Goal: Task Accomplishment & Management: Complete application form

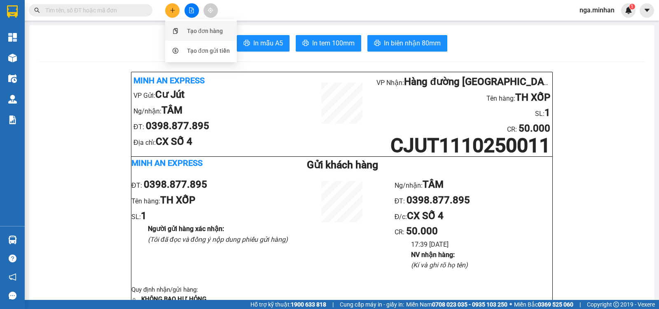
click at [203, 30] on div "Tạo đơn hàng" at bounding box center [205, 30] width 36 height 9
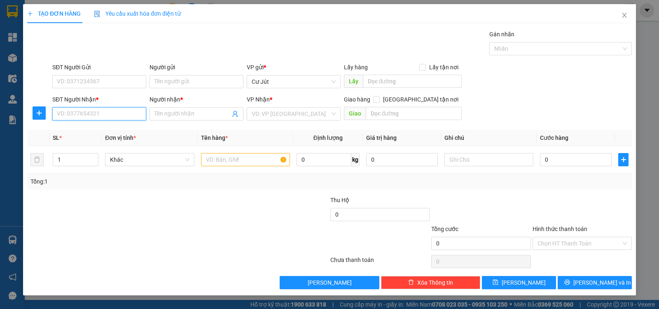
click at [115, 115] on input "SĐT Người Nhận *" at bounding box center [99, 113] width 94 height 13
click at [93, 126] on div "0943697750 - [GEOGRAPHIC_DATA]" at bounding box center [103, 130] width 93 height 9
type input "0943697750"
type input "Minh"
type input "0943697750"
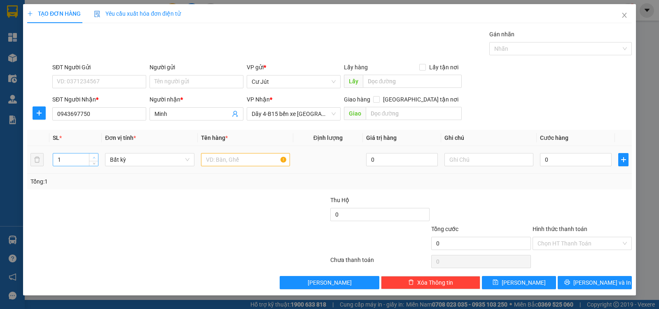
type input "2"
click at [94, 155] on span "up" at bounding box center [93, 157] width 5 height 5
click at [216, 159] on input "text" at bounding box center [245, 159] width 89 height 13
type input "thùng"
click at [583, 156] on input "0" at bounding box center [576, 159] width 72 height 13
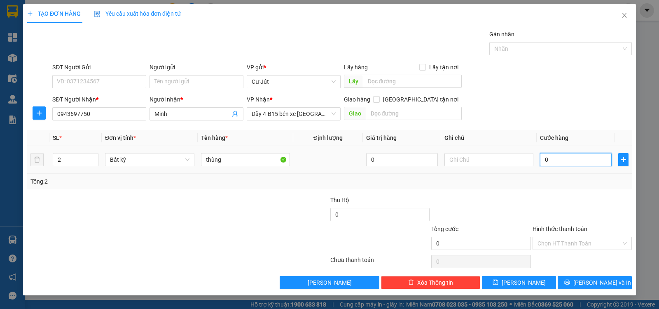
type input "8"
type input "80"
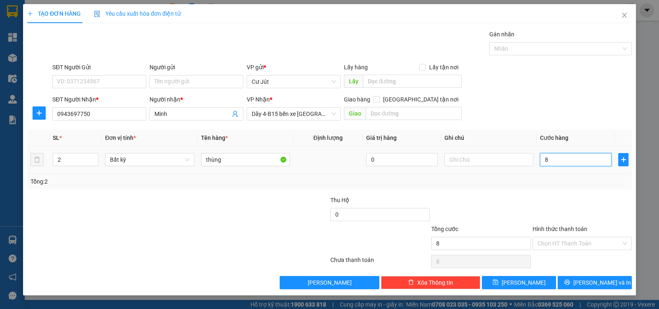
type input "80"
type input "80.000"
click at [589, 245] on input "Hình thức thanh toán" at bounding box center [580, 243] width 84 height 12
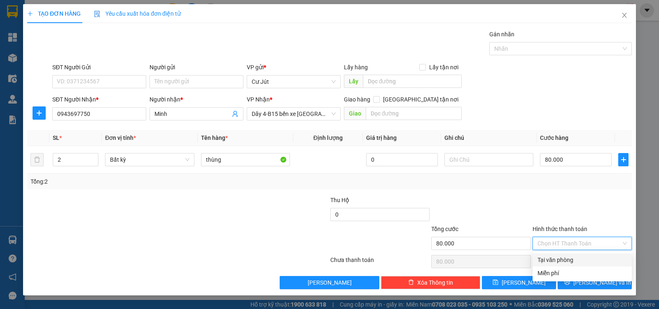
click at [581, 260] on div "Tại văn phòng" at bounding box center [582, 259] width 89 height 9
type input "0"
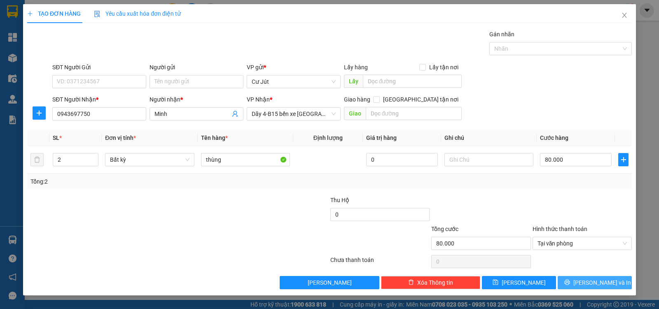
click at [586, 280] on button "[PERSON_NAME] và In" at bounding box center [595, 282] width 74 height 13
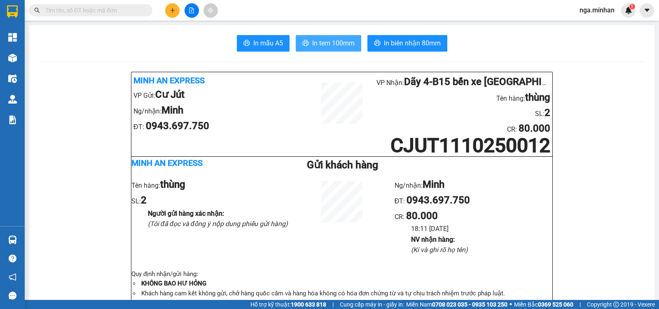
click at [344, 50] on button "In tem 100mm" at bounding box center [329, 43] width 66 height 16
click at [170, 8] on icon "plus" at bounding box center [173, 10] width 6 height 6
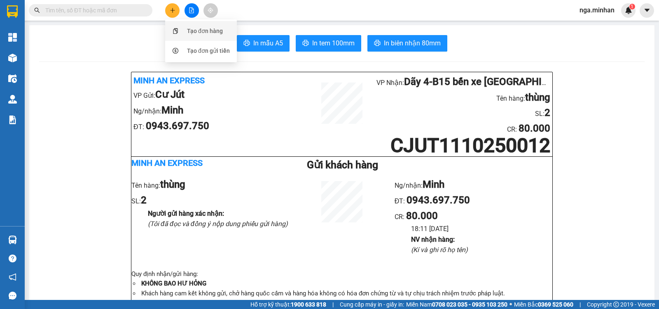
click at [209, 34] on div "Tạo đơn hàng" at bounding box center [205, 30] width 36 height 9
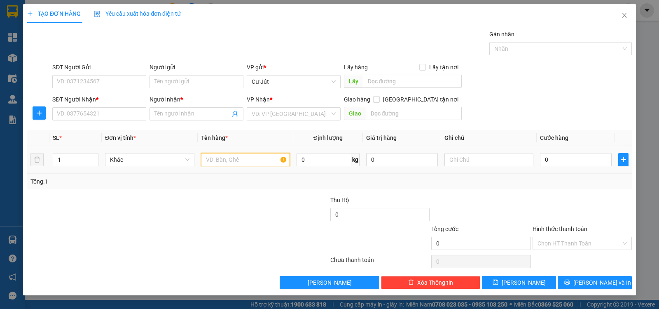
click at [260, 162] on input "text" at bounding box center [245, 159] width 89 height 13
type input "th xốp"
click at [299, 113] on input "search" at bounding box center [291, 114] width 78 height 12
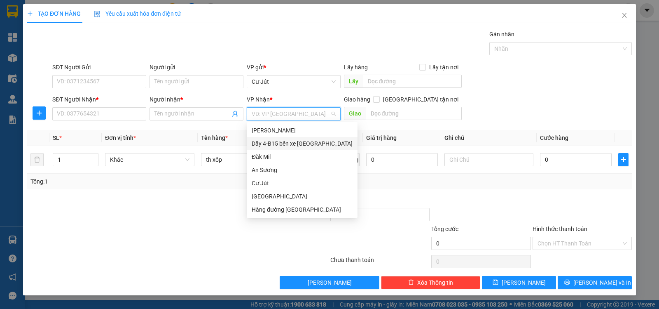
click at [298, 138] on div "Dãy 4-B15 bến xe [GEOGRAPHIC_DATA]" at bounding box center [302, 143] width 111 height 13
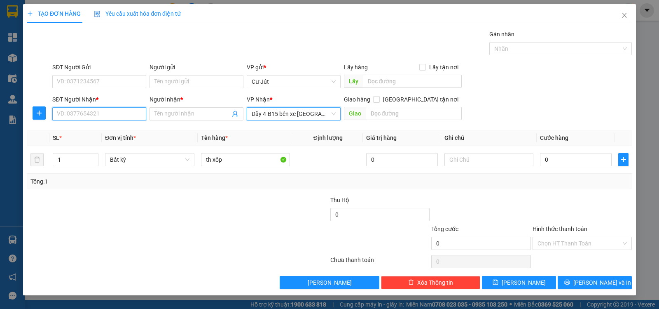
click at [117, 114] on input "SĐT Người Nhận *" at bounding box center [99, 113] width 94 height 13
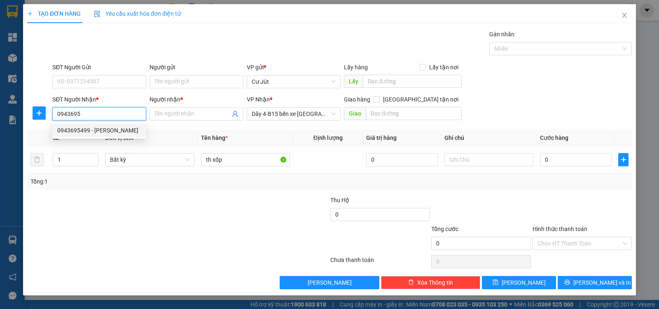
click at [89, 130] on div "0943695499 - [PERSON_NAME]" at bounding box center [99, 130] width 84 height 9
type input "0943695499"
type input "[PERSON_NAME]"
checkbox input "true"
type input "2A [PERSON_NAME] - HIỆP PHÚ - Q9"
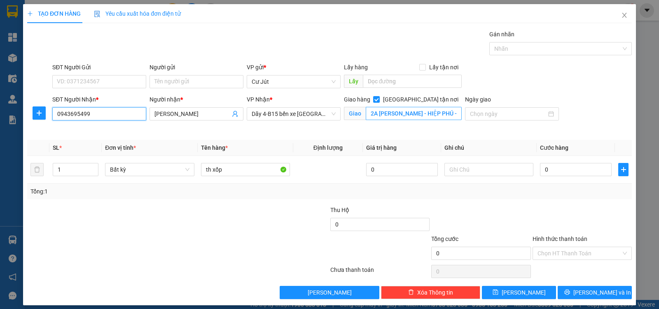
type input "0943695499"
click at [417, 116] on input "2A [PERSON_NAME] - HIỆP PHÚ - Q9" at bounding box center [414, 113] width 96 height 13
type input "1/17 đường số 4 - [GEOGRAPHIC_DATA] - [GEOGRAPHIC_DATA]"
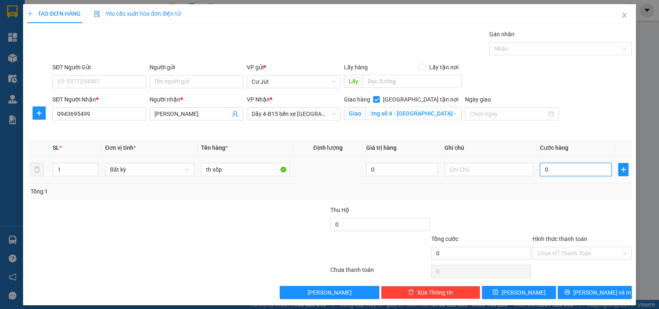
scroll to position [0, 0]
click at [564, 166] on input "0" at bounding box center [576, 169] width 72 height 13
type input "4"
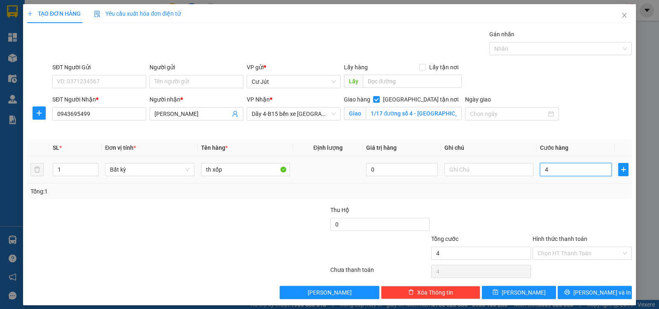
type input "40"
type input "40.000"
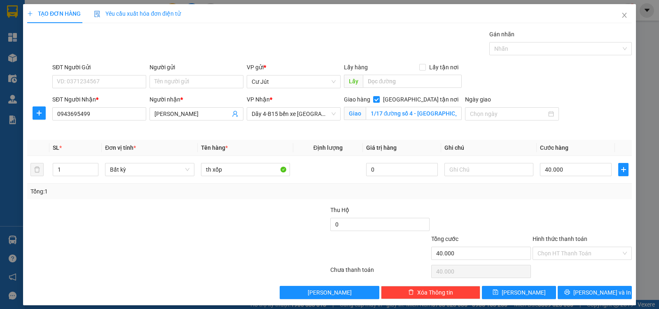
drag, startPoint x: 556, startPoint y: 258, endPoint x: 557, endPoint y: 270, distance: 12.4
click at [557, 258] on input "Hình thức thanh toán" at bounding box center [580, 253] width 84 height 12
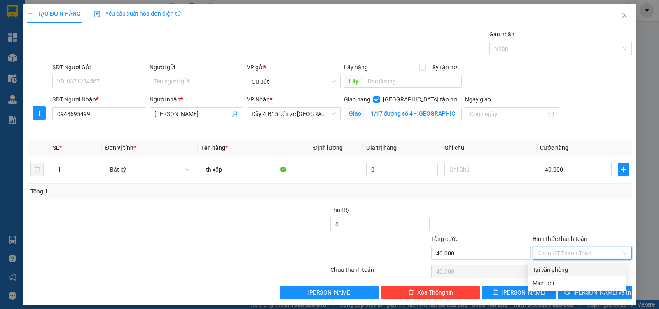
click at [558, 270] on div "Tại văn phòng" at bounding box center [577, 269] width 89 height 9
type input "0"
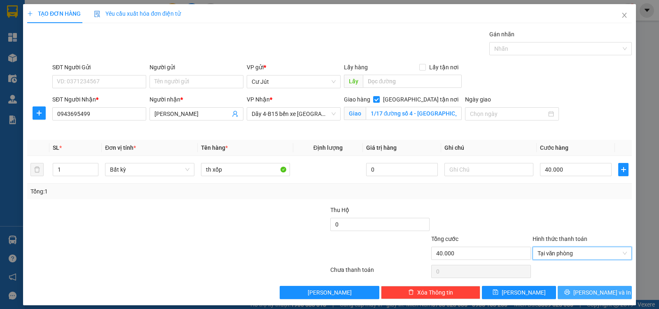
click at [592, 292] on span "[PERSON_NAME] và In" at bounding box center [603, 292] width 58 height 9
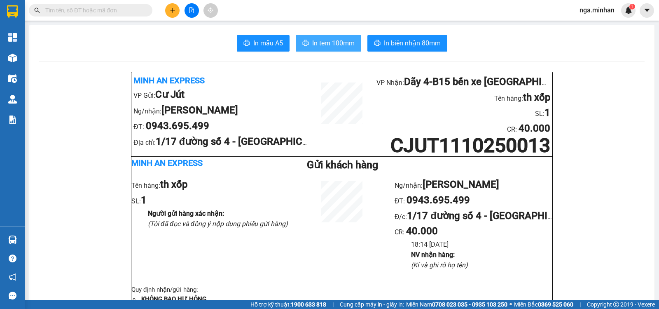
click at [344, 43] on span "In tem 100mm" at bounding box center [333, 43] width 42 height 10
click at [328, 44] on span "In tem 100mm" at bounding box center [333, 43] width 42 height 10
click at [316, 42] on span "In tem 100mm" at bounding box center [333, 43] width 42 height 10
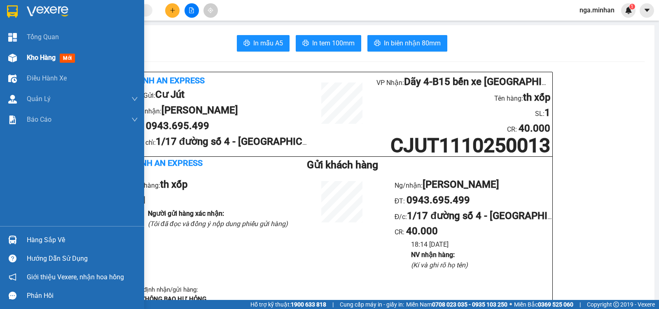
click at [24, 56] on div "Kho hàng mới" at bounding box center [72, 57] width 144 height 21
click at [49, 57] on span "Kho hàng" at bounding box center [41, 58] width 29 height 8
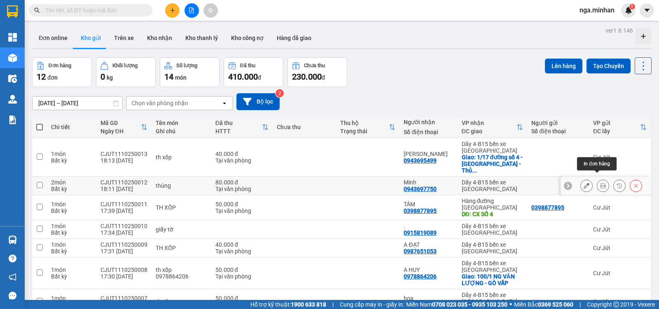
click at [600, 183] on icon at bounding box center [603, 186] width 6 height 6
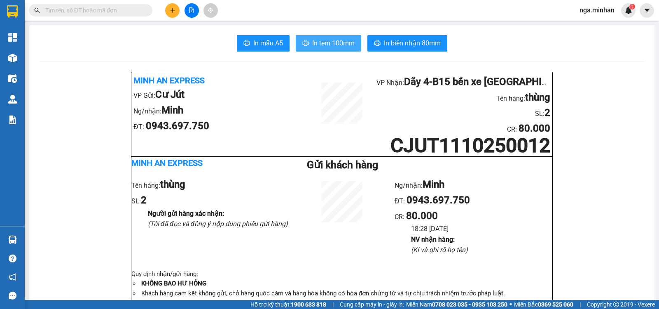
click at [333, 43] on span "In tem 100mm" at bounding box center [333, 43] width 42 height 10
click at [176, 10] on button at bounding box center [172, 10] width 14 height 14
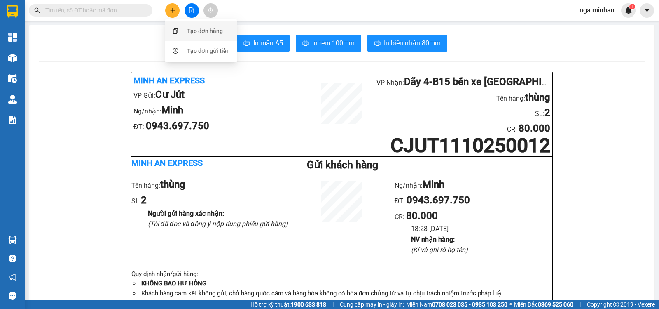
click at [197, 30] on div "Tạo đơn hàng" at bounding box center [205, 30] width 36 height 9
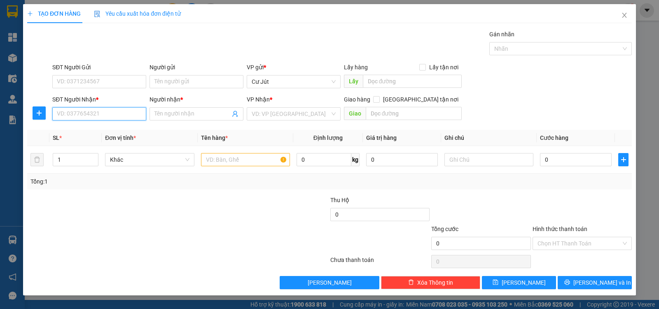
click at [127, 117] on input "SĐT Người Nhận *" at bounding box center [99, 113] width 94 height 13
type input "0962963805"
click at [103, 131] on div "0962963805 - HÂN" at bounding box center [99, 130] width 84 height 9
type input "HÂN"
type input "0962963805"
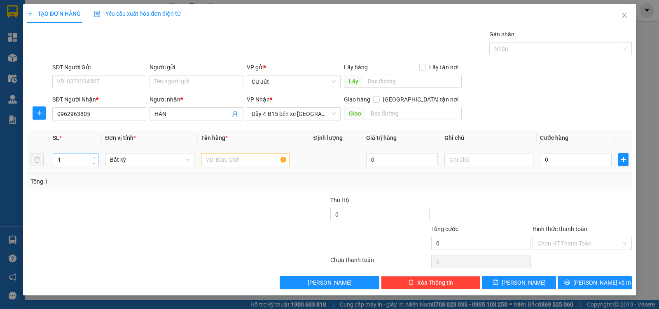
type input "2"
click at [92, 155] on span "up" at bounding box center [93, 157] width 5 height 5
drag, startPoint x: 234, startPoint y: 166, endPoint x: 230, endPoint y: 163, distance: 5.7
click at [232, 165] on input "text" at bounding box center [245, 159] width 89 height 13
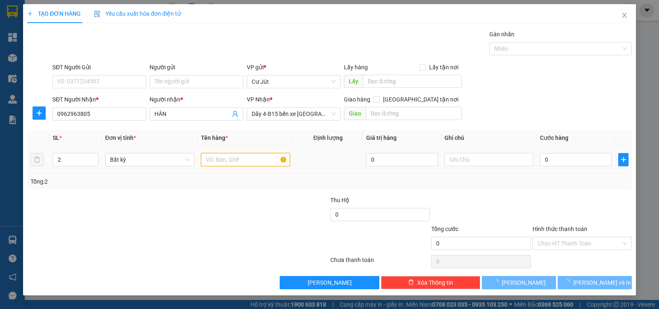
click at [230, 159] on input "text" at bounding box center [245, 159] width 89 height 13
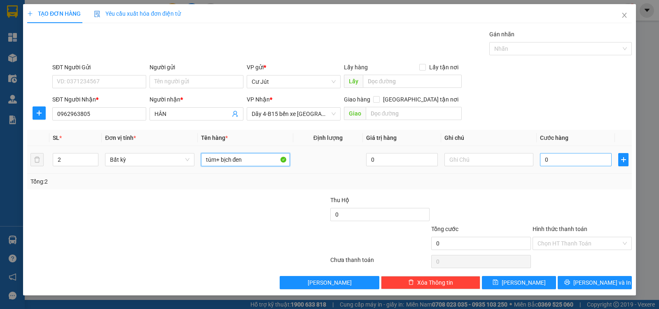
type input "túm+ bịch đen"
click at [578, 159] on input "0" at bounding box center [576, 159] width 72 height 13
type input "7"
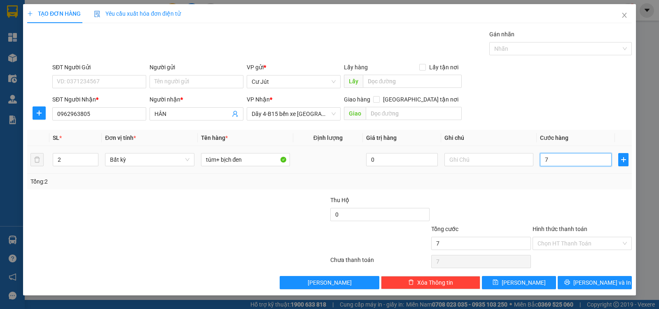
type input "70"
type input "70.000"
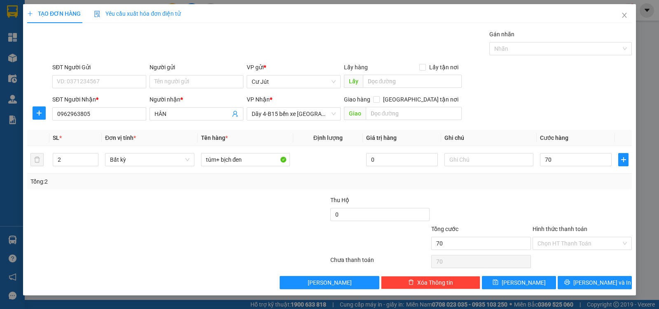
type input "70.000"
drag, startPoint x: 593, startPoint y: 274, endPoint x: 591, endPoint y: 280, distance: 6.3
click at [592, 278] on div "Transit Pickup Surcharge Ids Transit Deliver Surcharge Ids Transit Deliver Surc…" at bounding box center [329, 159] width 605 height 259
click at [591, 280] on span "[PERSON_NAME] và In" at bounding box center [603, 282] width 58 height 9
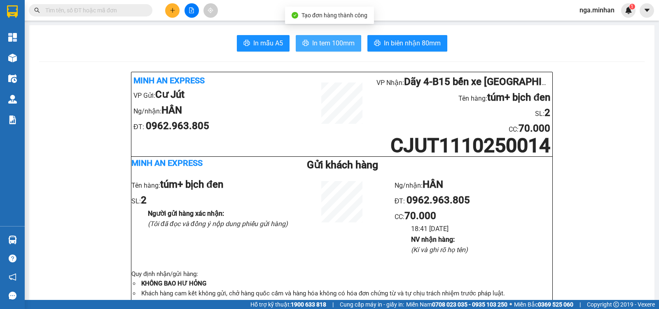
click at [329, 41] on span "In tem 100mm" at bounding box center [333, 43] width 42 height 10
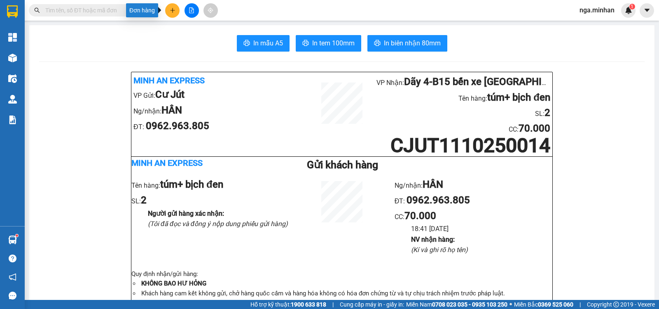
click at [178, 11] on button at bounding box center [172, 10] width 14 height 14
click at [186, 33] on div "Tạo đơn hàng" at bounding box center [201, 31] width 62 height 16
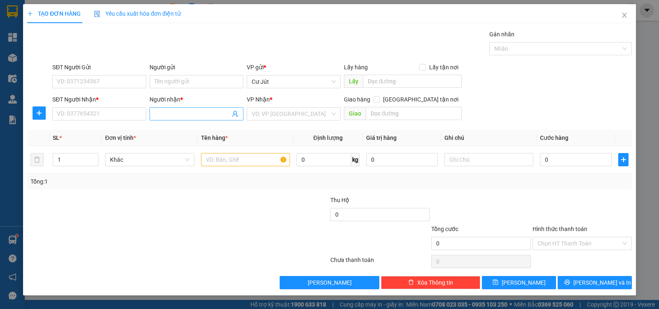
click at [209, 117] on input "Người nhận *" at bounding box center [193, 113] width 76 height 9
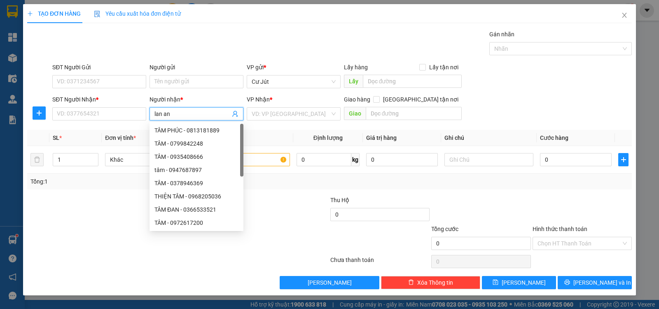
type input "lan anh"
click at [187, 209] on div "lan anh - 0582352335" at bounding box center [197, 209] width 84 height 9
type input "0582352335"
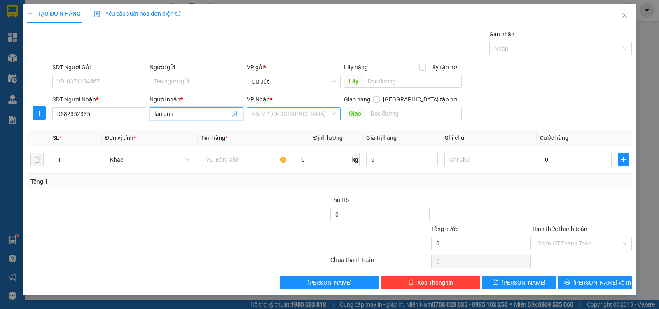
type input "lan anh"
click at [272, 115] on input "search" at bounding box center [291, 114] width 78 height 12
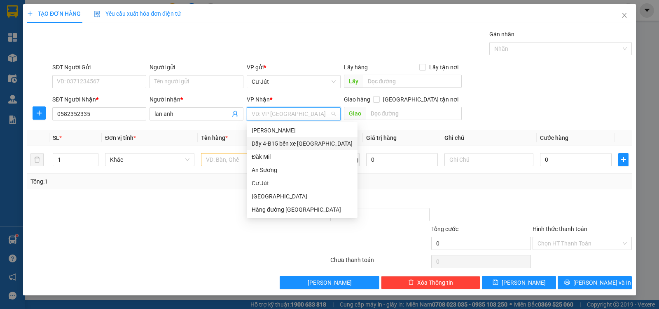
click at [286, 142] on div "Dãy 4-B15 bến xe [GEOGRAPHIC_DATA]" at bounding box center [302, 143] width 101 height 9
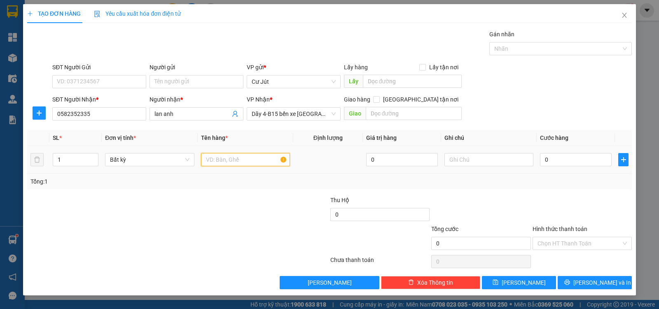
click at [215, 162] on input "text" at bounding box center [245, 159] width 89 height 13
type input "thùng"
click at [561, 161] on input "0" at bounding box center [576, 159] width 72 height 13
type input "5"
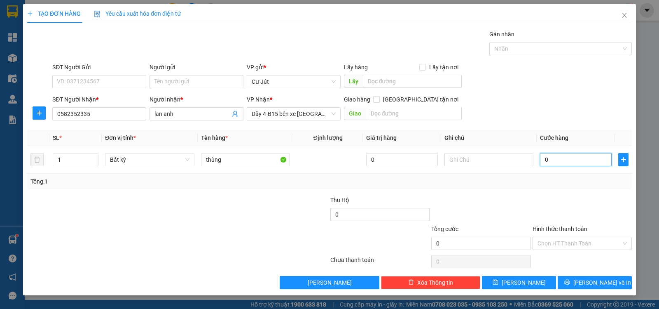
type input "5"
type input "50"
type input "50.000"
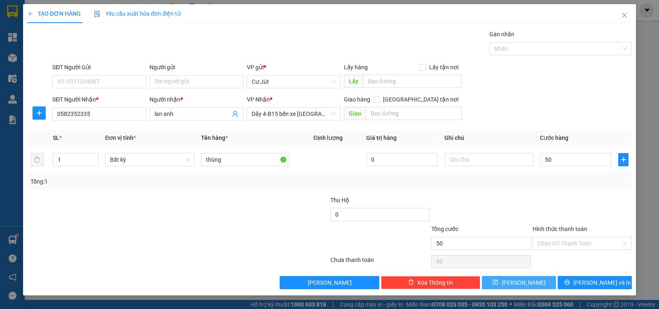
type input "50.000"
click at [516, 281] on button "[PERSON_NAME]" at bounding box center [519, 282] width 74 height 13
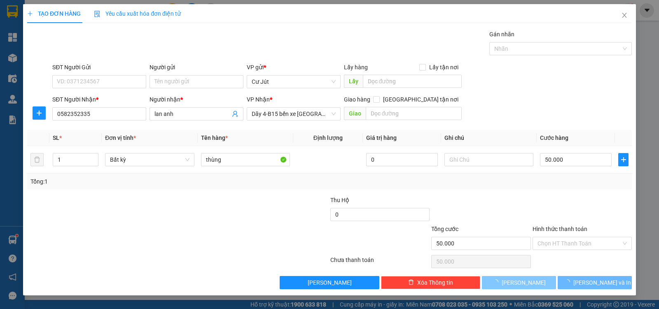
type input "0"
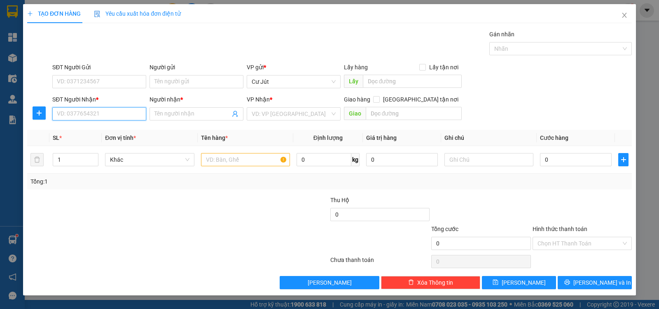
click at [122, 114] on input "SĐT Người Nhận *" at bounding box center [99, 113] width 94 height 13
type input "0948621458"
click at [102, 126] on div "0948621458 - C DUYÊN" at bounding box center [99, 130] width 84 height 9
type input "C DUYÊN"
type input "0948621458"
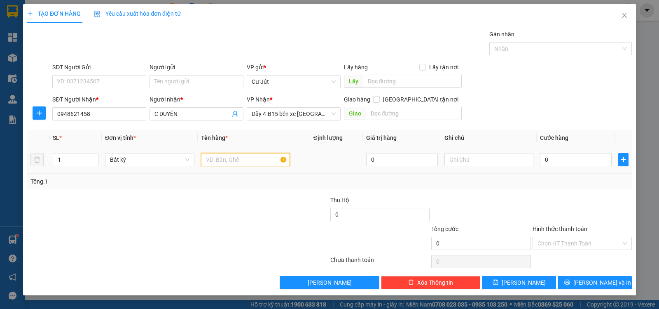
click at [221, 162] on input "text" at bounding box center [245, 159] width 89 height 13
type input "th xốp"
click at [561, 157] on input "0" at bounding box center [576, 159] width 72 height 13
type input "5"
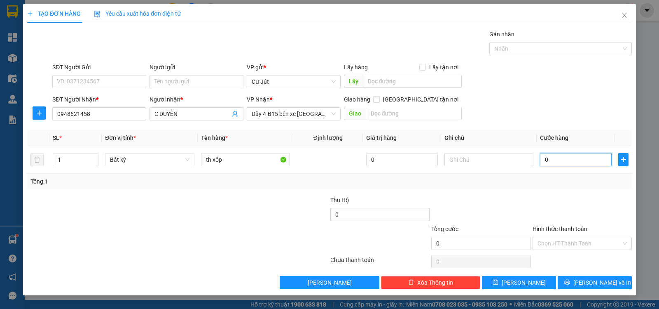
type input "5"
type input "50"
type input "50.000"
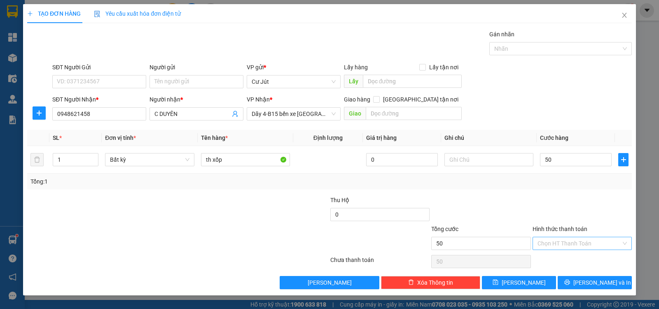
type input "50.000"
drag, startPoint x: 590, startPoint y: 240, endPoint x: 582, endPoint y: 253, distance: 15.5
click at [590, 242] on input "Hình thức thanh toán" at bounding box center [580, 243] width 84 height 12
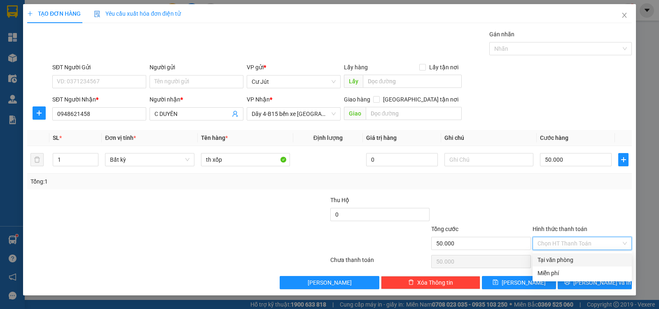
click at [581, 258] on div "Tại văn phòng" at bounding box center [582, 259] width 89 height 9
type input "0"
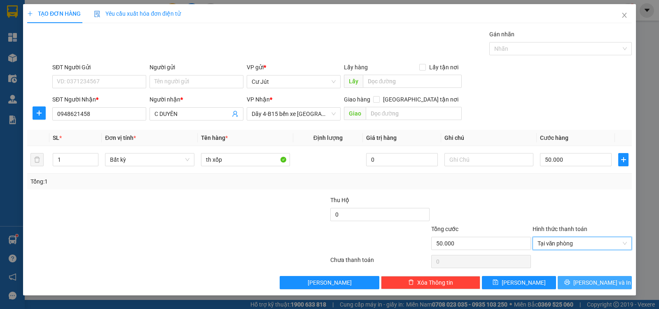
click at [570, 280] on icon "printer" at bounding box center [567, 282] width 6 height 6
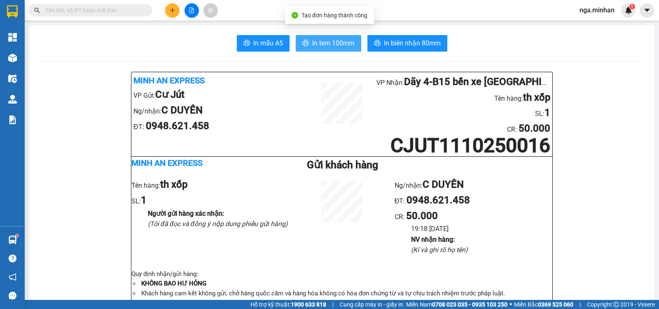
click at [344, 43] on span "In tem 100mm" at bounding box center [333, 43] width 42 height 10
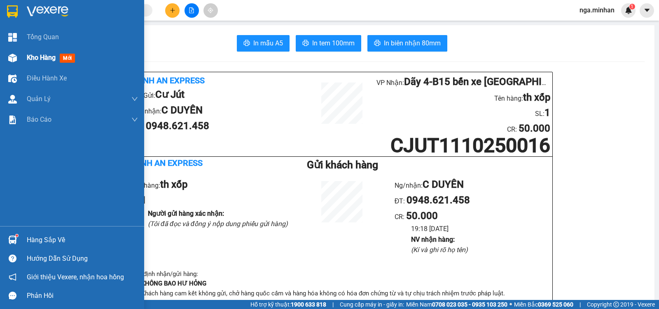
click at [48, 55] on span "Kho hàng" at bounding box center [41, 58] width 29 height 8
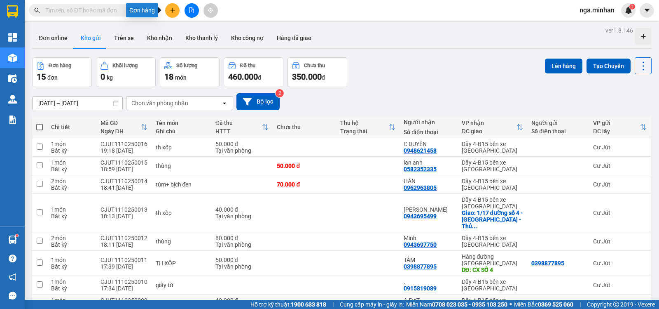
click at [171, 12] on icon "plus" at bounding box center [173, 10] width 6 height 6
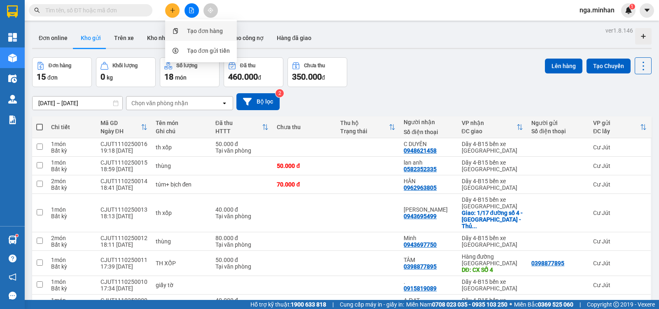
click at [200, 32] on div "Tạo đơn hàng" at bounding box center [205, 30] width 36 height 9
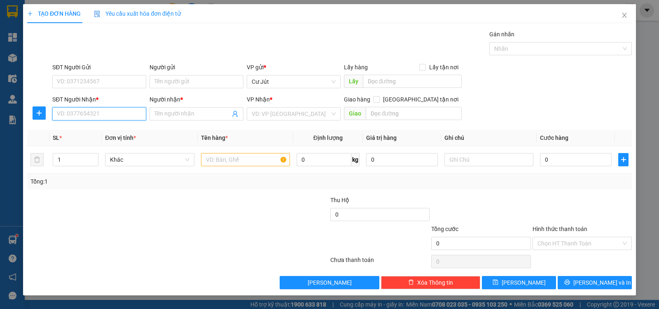
click at [108, 119] on input "SĐT Người Nhận *" at bounding box center [99, 113] width 94 height 13
click at [91, 128] on div "0971931291 - SÁU" at bounding box center [99, 130] width 84 height 9
type input "0971931291"
type input "SÁU"
type input "0971931291"
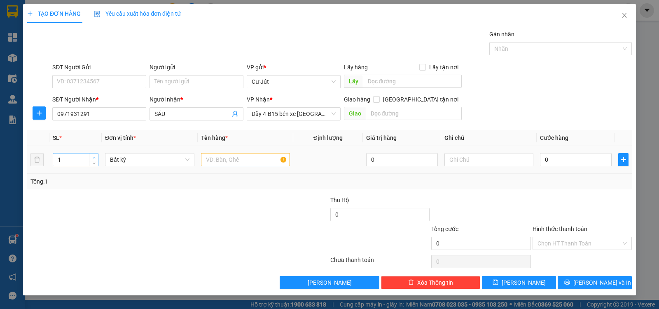
type input "2"
click at [93, 154] on span "Increase Value" at bounding box center [93, 156] width 9 height 7
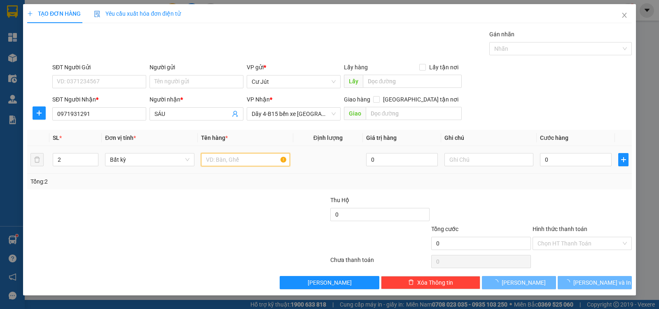
click at [241, 158] on input "text" at bounding box center [245, 159] width 89 height 13
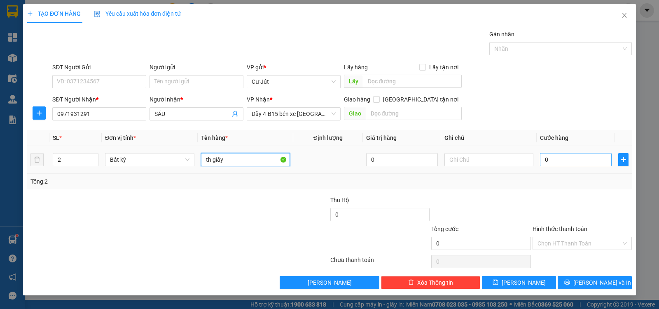
type input "th giấy"
type input "1"
type input "10"
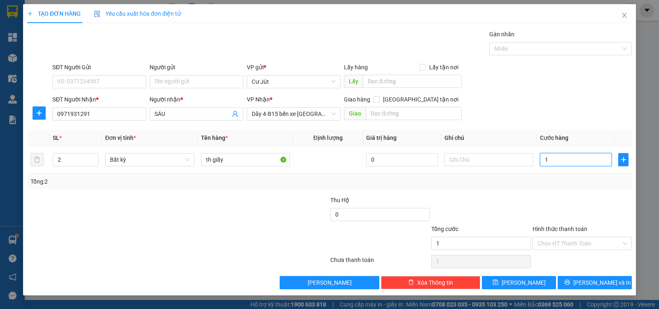
type input "10"
type input "100"
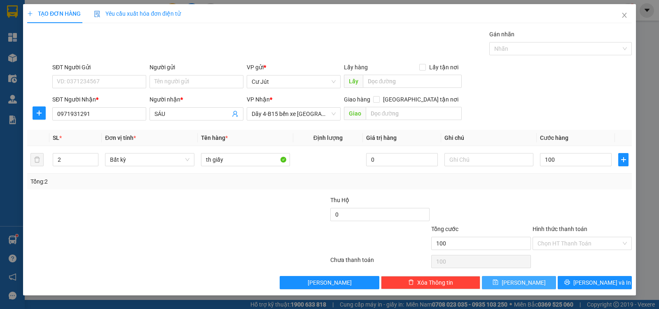
type input "100.000"
click at [520, 280] on span "[PERSON_NAME]" at bounding box center [524, 282] width 44 height 9
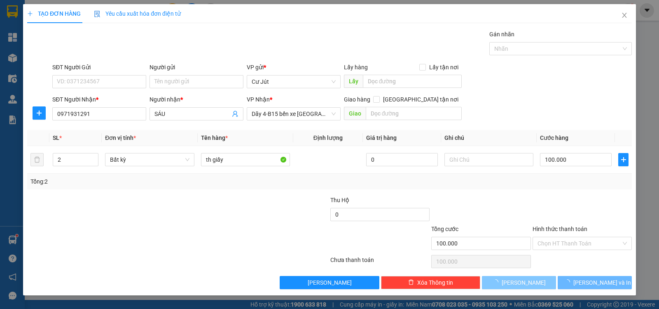
type input "1"
type input "0"
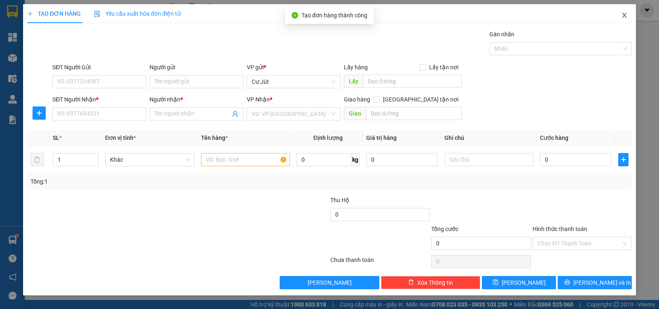
click at [625, 14] on icon "close" at bounding box center [624, 15] width 7 height 7
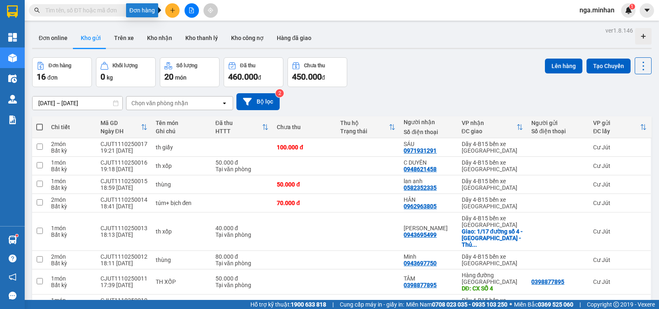
click at [176, 9] on button at bounding box center [172, 10] width 14 height 14
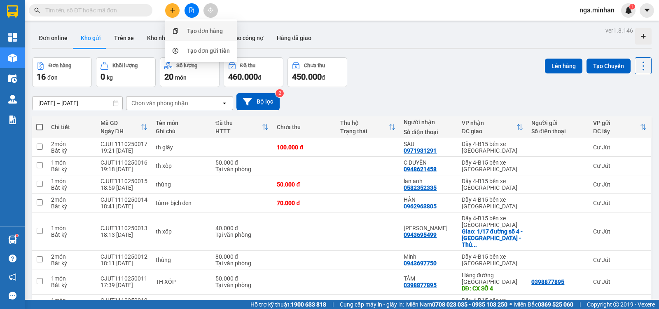
click at [215, 29] on div "Tạo đơn hàng" at bounding box center [205, 30] width 36 height 9
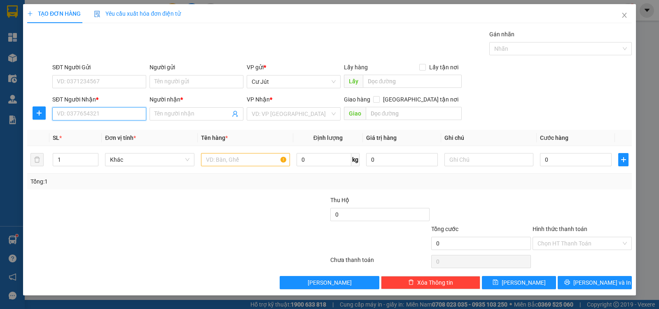
drag, startPoint x: 101, startPoint y: 114, endPoint x: 0, endPoint y: 110, distance: 100.6
click at [100, 114] on input "SĐT Người Nhận *" at bounding box center [99, 113] width 94 height 13
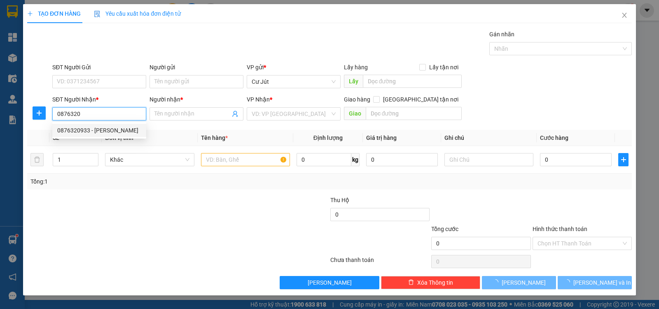
click at [118, 133] on div "0876320933 - [PERSON_NAME]" at bounding box center [99, 130] width 84 height 9
type input "0876320933"
type input "[PERSON_NAME]"
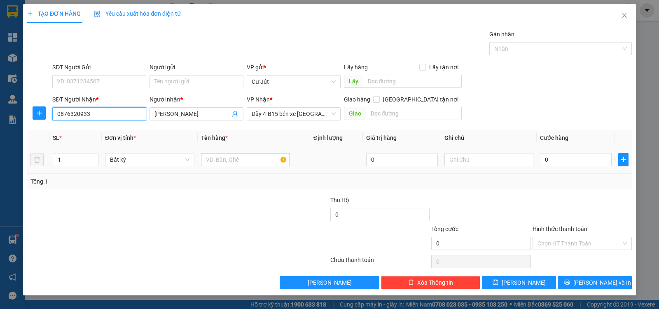
type input "0876320933"
drag, startPoint x: 232, startPoint y: 156, endPoint x: 659, endPoint y: 204, distance: 429.5
click at [253, 157] on input "text" at bounding box center [245, 159] width 89 height 13
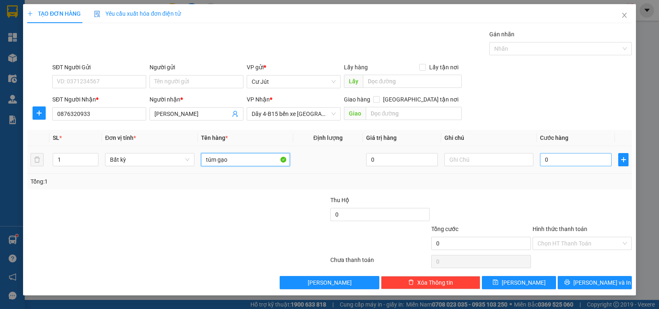
type input "túm gạo"
drag, startPoint x: 577, startPoint y: 163, endPoint x: 122, endPoint y: 177, distance: 455.1
click at [577, 162] on input "0" at bounding box center [576, 159] width 72 height 13
type input "5"
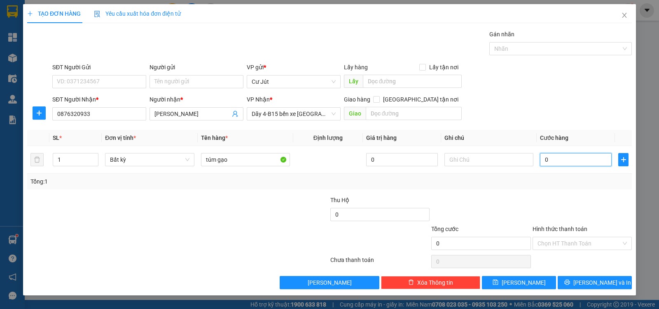
type input "5"
type input "50"
type input "50.000"
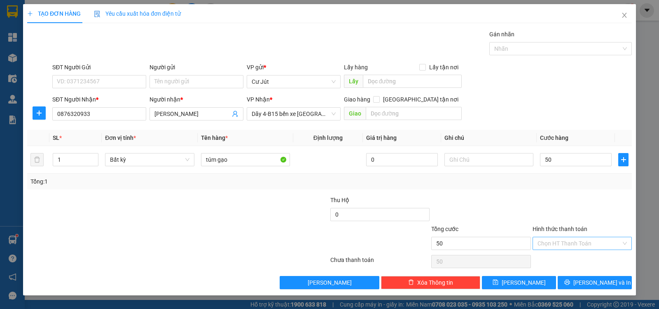
type input "50.000"
drag, startPoint x: 591, startPoint y: 244, endPoint x: 586, endPoint y: 259, distance: 15.6
click at [591, 244] on input "Hình thức thanh toán" at bounding box center [580, 243] width 84 height 12
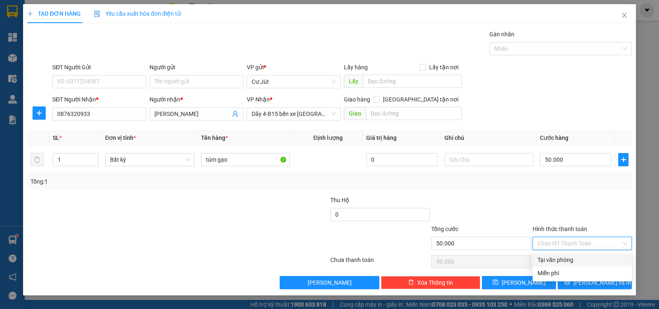
drag, startPoint x: 585, startPoint y: 258, endPoint x: 586, endPoint y: 267, distance: 9.1
click at [585, 260] on div "Tại văn phòng" at bounding box center [582, 259] width 89 height 9
type input "0"
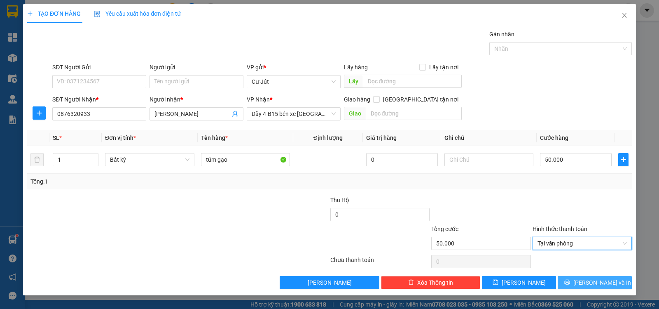
click at [587, 281] on button "[PERSON_NAME] và In" at bounding box center [595, 282] width 74 height 13
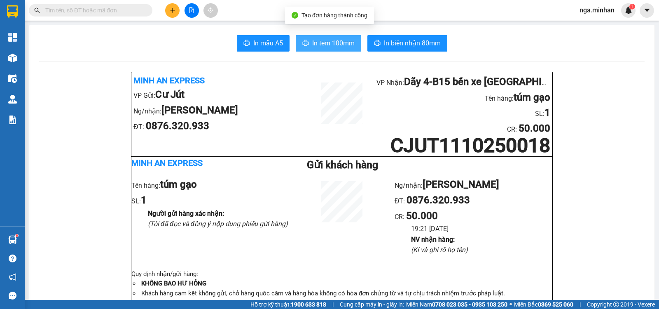
click at [328, 35] on button "In tem 100mm" at bounding box center [329, 43] width 66 height 16
click at [172, 11] on icon "plus" at bounding box center [173, 10] width 6 height 6
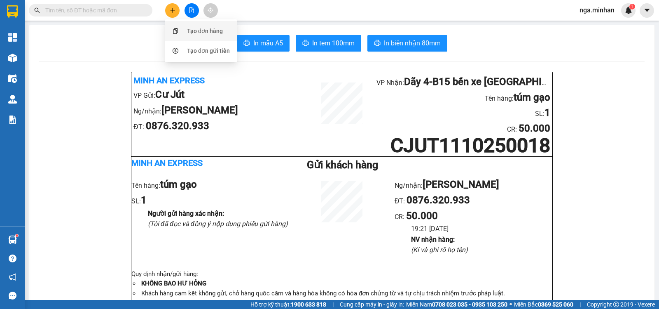
click at [203, 29] on div "Tạo đơn hàng" at bounding box center [205, 30] width 36 height 9
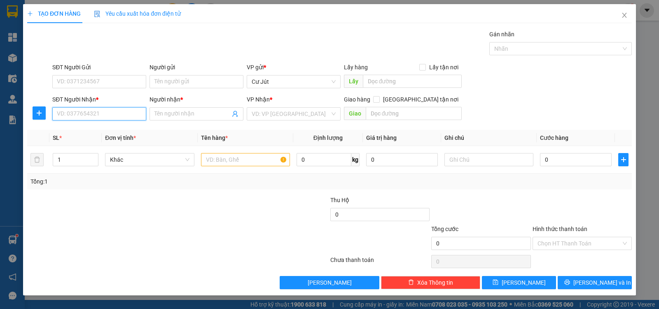
drag, startPoint x: 128, startPoint y: 114, endPoint x: 0, endPoint y: 11, distance: 164.4
click at [14, 110] on div "TẠO ĐƠN HÀNG Yêu cầu xuất hóa đơn điện tử Transit Pickup Surcharge Ids Transit …" at bounding box center [329, 154] width 659 height 309
type input "0986666844"
click at [174, 111] on input "Người nhận *" at bounding box center [193, 113] width 76 height 9
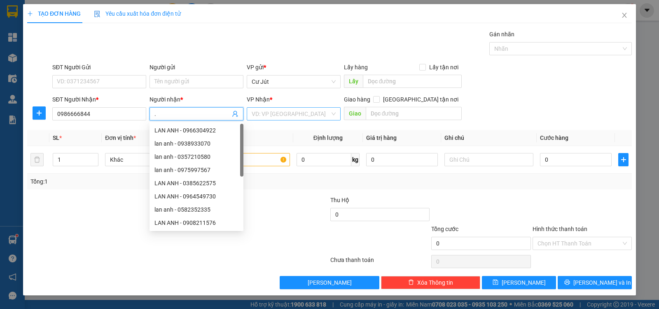
type input "."
click at [288, 113] on input "search" at bounding box center [291, 114] width 78 height 12
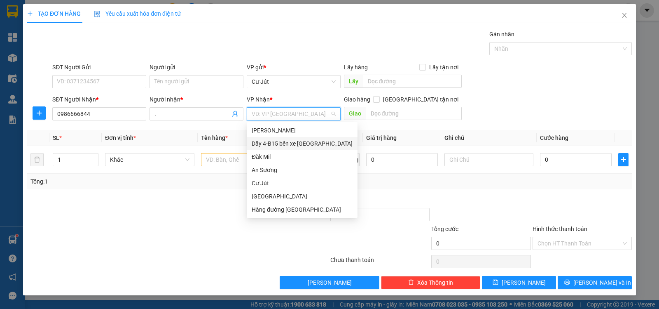
click at [290, 141] on div "Dãy 4-B15 bến xe [GEOGRAPHIC_DATA]" at bounding box center [302, 143] width 101 height 9
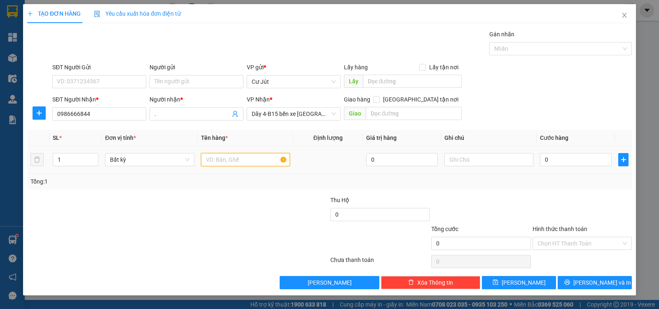
click at [227, 165] on input "text" at bounding box center [245, 159] width 89 height 13
type input "cục đen"
click at [557, 158] on input "0" at bounding box center [576, 159] width 72 height 13
type input "3"
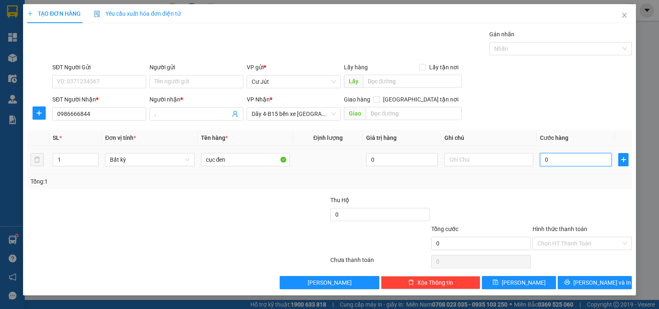
type input "3"
type input "30"
type input "30.000"
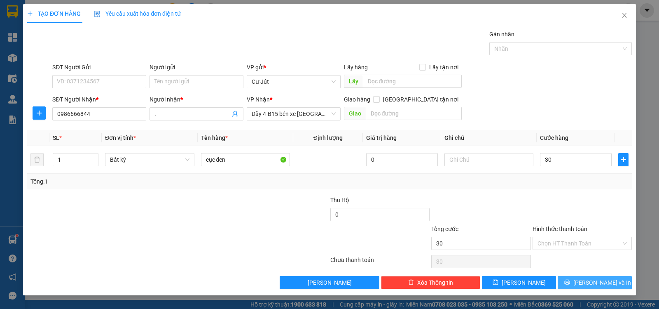
type input "30.000"
click at [593, 279] on span "[PERSON_NAME] và In" at bounding box center [603, 282] width 58 height 9
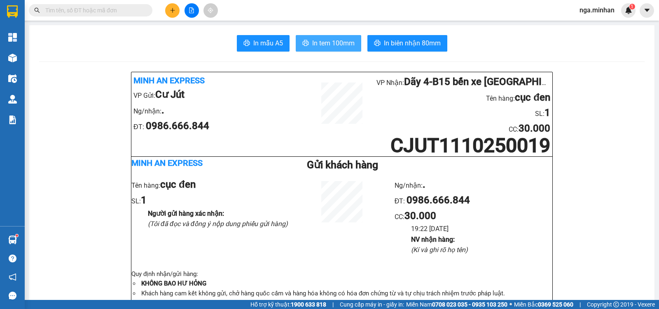
click at [335, 40] on span "In tem 100mm" at bounding box center [333, 43] width 42 height 10
click at [178, 9] on button at bounding box center [172, 10] width 14 height 14
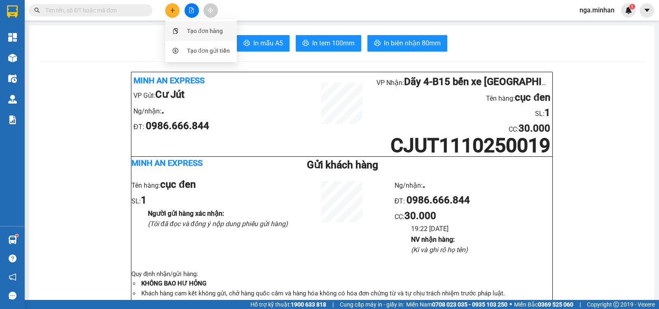
click at [196, 30] on div "Tạo đơn hàng" at bounding box center [205, 30] width 36 height 9
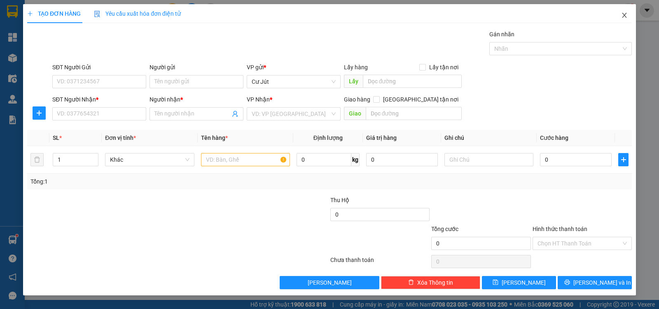
click at [627, 14] on icon "close" at bounding box center [624, 15] width 5 height 5
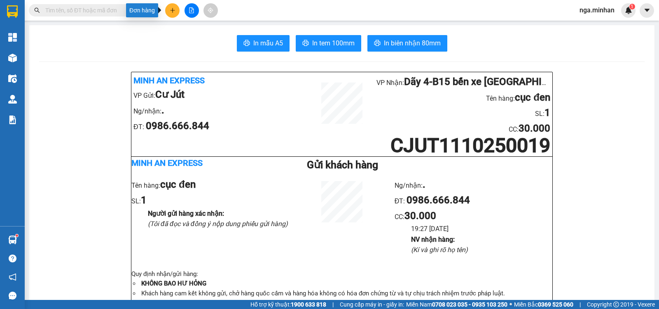
click at [177, 7] on button at bounding box center [172, 10] width 14 height 14
click at [200, 34] on div "Tạo đơn hàng" at bounding box center [205, 30] width 36 height 9
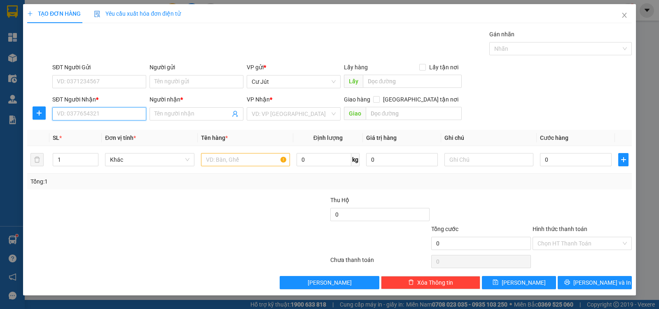
click at [129, 112] on input "SĐT Người Nhận *" at bounding box center [99, 113] width 94 height 13
click at [90, 126] on div "0961286791 - HIẾU" at bounding box center [99, 130] width 84 height 9
type input "0961286791"
type input "HIẾU"
type input "0961286791"
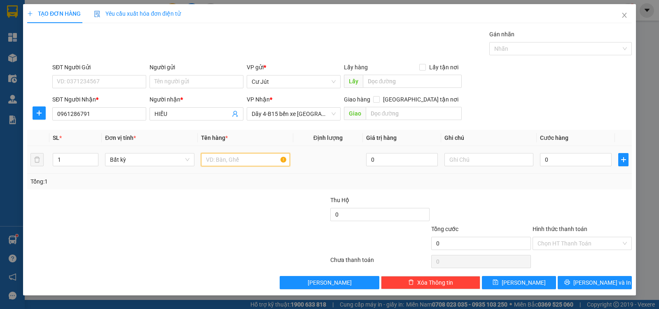
click at [262, 158] on input "text" at bounding box center [245, 159] width 89 height 13
type input "thùng"
click at [590, 164] on input "0" at bounding box center [576, 159] width 72 height 13
type input "4"
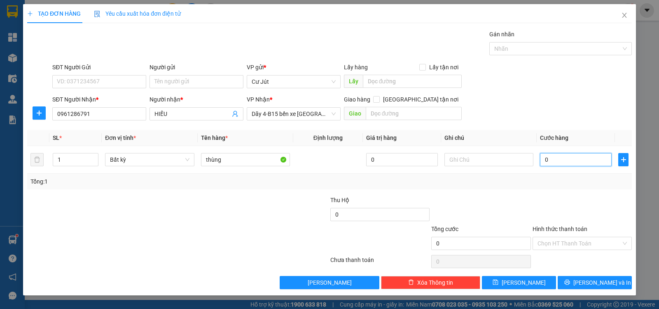
type input "4"
type input "40"
type input "40.000"
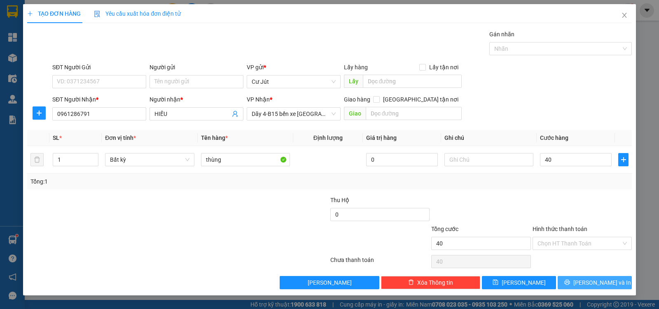
type input "40.000"
click at [595, 281] on span "[PERSON_NAME] và In" at bounding box center [603, 282] width 58 height 9
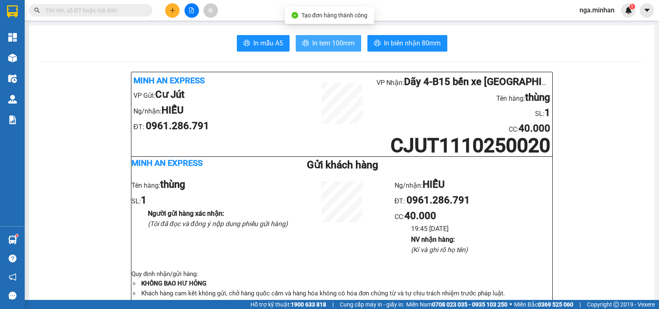
click at [335, 42] on span "In tem 100mm" at bounding box center [333, 43] width 42 height 10
click at [196, 7] on button at bounding box center [192, 10] width 14 height 14
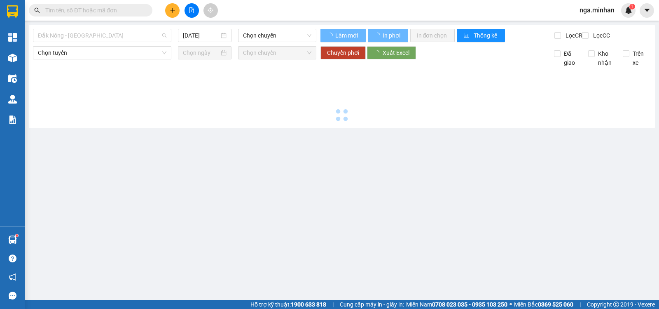
drag, startPoint x: 78, startPoint y: 32, endPoint x: 68, endPoint y: 49, distance: 19.7
click at [77, 33] on span "Đắk Nông - [GEOGRAPHIC_DATA]" at bounding box center [102, 35] width 129 height 12
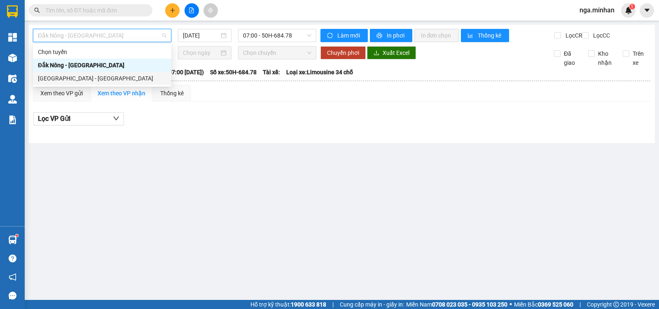
drag, startPoint x: 64, startPoint y: 74, endPoint x: 73, endPoint y: 73, distance: 8.7
click at [63, 75] on div "[GEOGRAPHIC_DATA] - [GEOGRAPHIC_DATA]" at bounding box center [102, 78] width 129 height 9
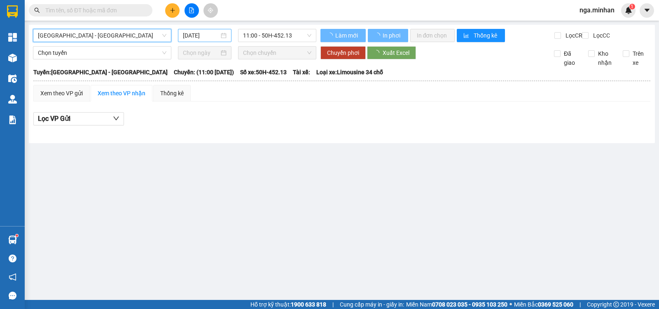
click at [187, 35] on input "[DATE]" at bounding box center [201, 35] width 37 height 9
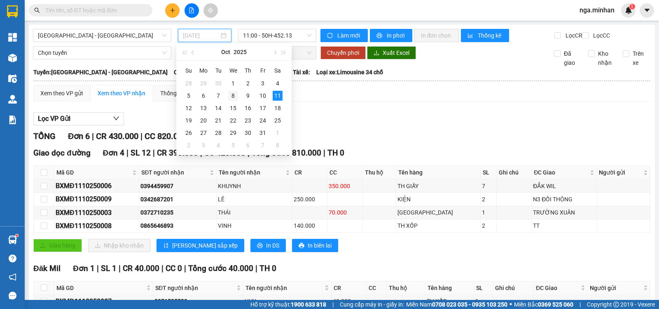
click at [230, 96] on div "8" at bounding box center [233, 96] width 10 height 10
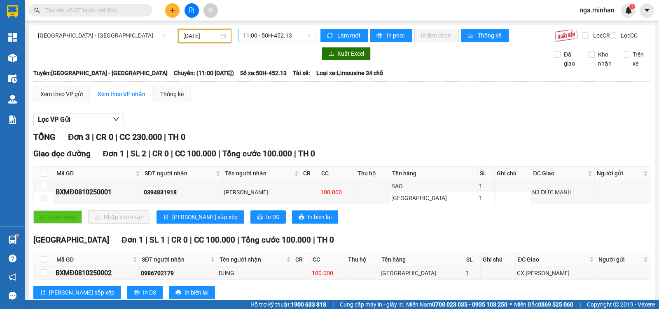
click at [251, 30] on span "11:00 - 50H-452.13" at bounding box center [277, 35] width 68 height 12
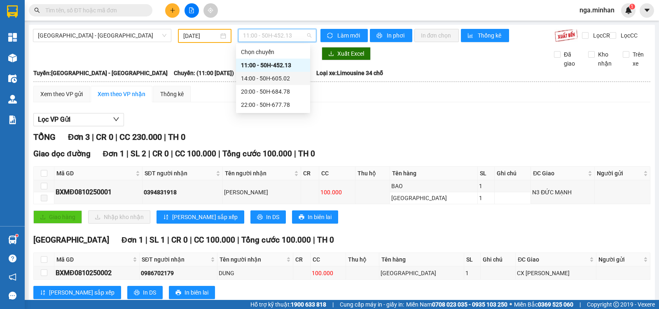
click at [265, 77] on div "14:00 - 50H-605.02" at bounding box center [273, 78] width 64 height 9
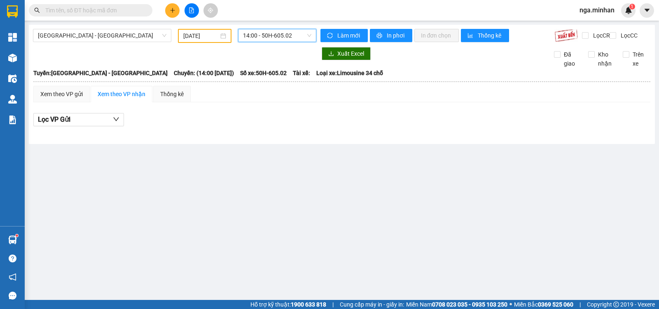
click at [286, 36] on span "14:00 - 50H-605.02" at bounding box center [277, 35] width 68 height 12
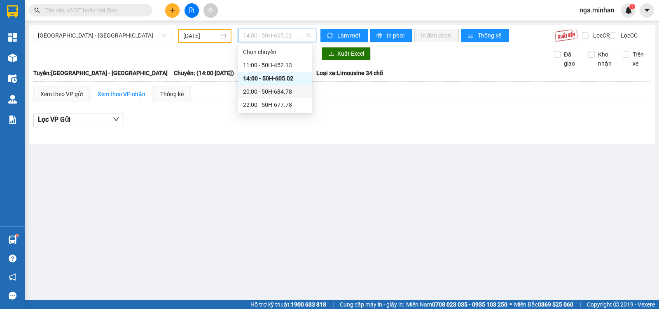
click at [282, 97] on div "20:00 - 50H-684.78" at bounding box center [275, 91] width 74 height 13
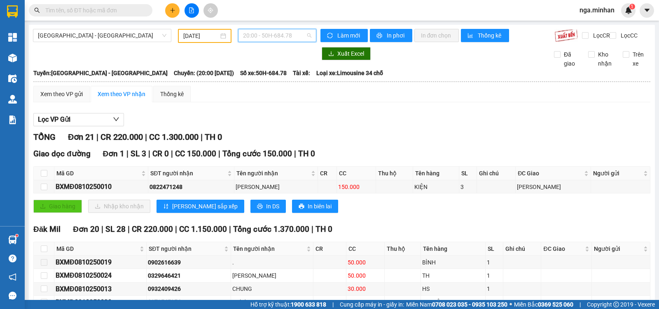
click at [291, 33] on span "20:00 - 50H-684.78" at bounding box center [277, 35] width 68 height 12
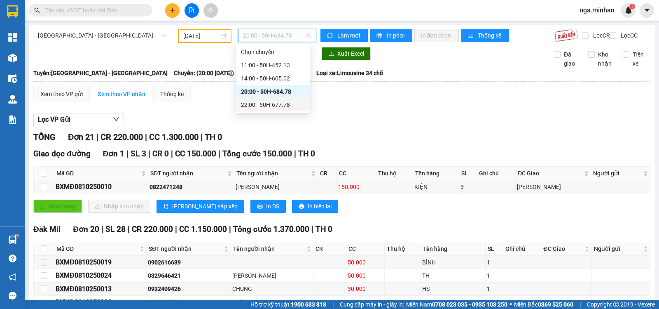
click at [280, 103] on div "22:00 - 50H-677.78" at bounding box center [273, 104] width 64 height 9
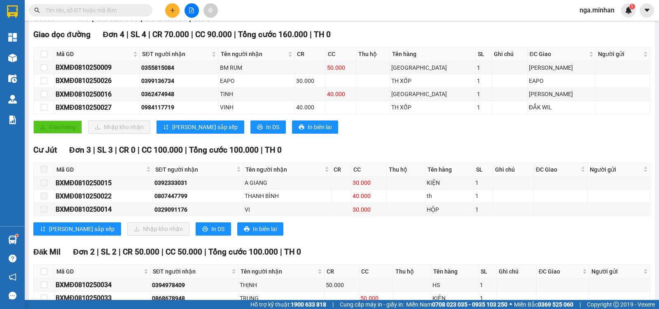
scroll to position [173, 0]
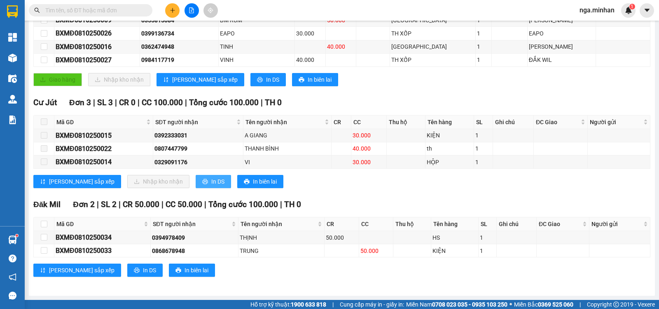
click at [211, 183] on span "In DS" at bounding box center [217, 181] width 13 height 9
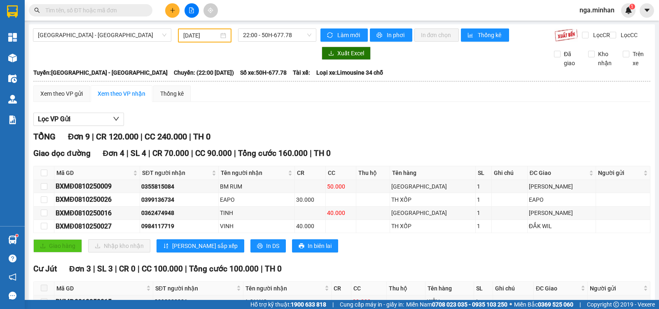
scroll to position [0, 0]
click at [190, 37] on input "[DATE]" at bounding box center [201, 35] width 36 height 9
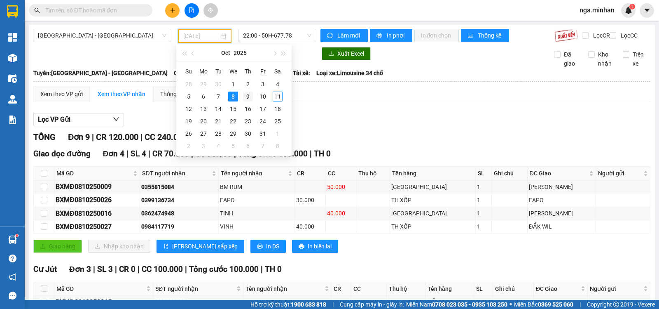
click at [247, 96] on div "9" at bounding box center [248, 96] width 10 height 10
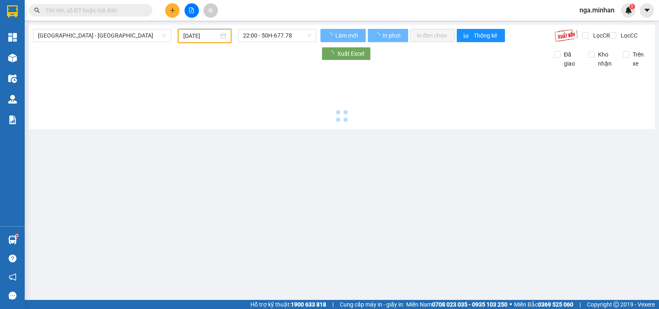
type input "[DATE]"
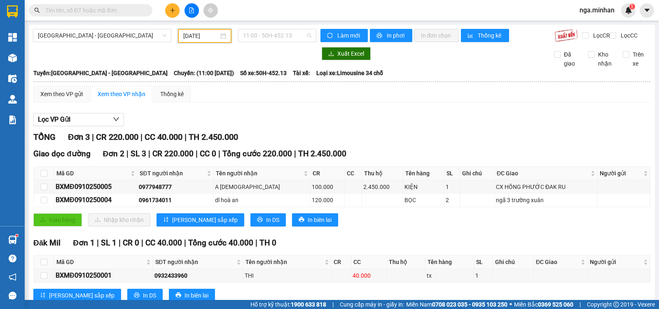
drag, startPoint x: 274, startPoint y: 35, endPoint x: 274, endPoint y: 47, distance: 11.1
click at [274, 36] on span "11:00 - 50H-452.13" at bounding box center [277, 35] width 68 height 12
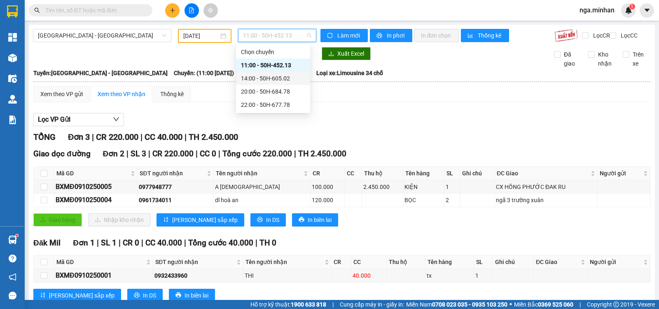
click at [273, 78] on div "14:00 - 50H-605.02" at bounding box center [273, 78] width 64 height 9
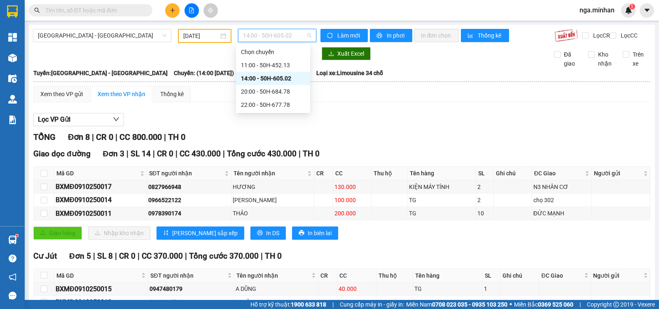
click at [302, 40] on span "14:00 - 50H-605.02" at bounding box center [277, 35] width 68 height 12
click at [290, 91] on div "20:00 - 50H-684.78" at bounding box center [273, 91] width 64 height 9
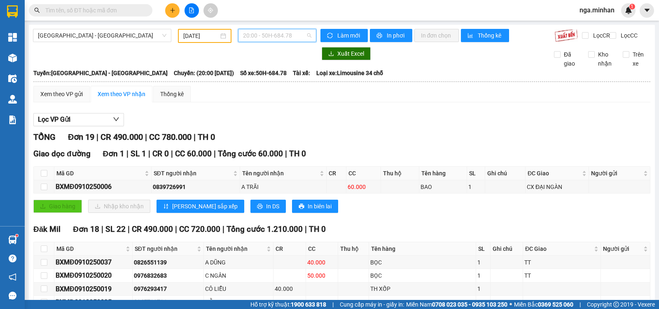
click at [290, 35] on span "20:00 - 50H-684.78" at bounding box center [277, 35] width 68 height 12
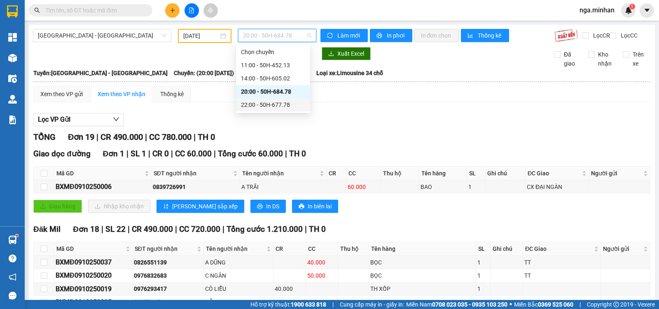
click at [276, 102] on div "22:00 - 50H-677.78" at bounding box center [273, 104] width 64 height 9
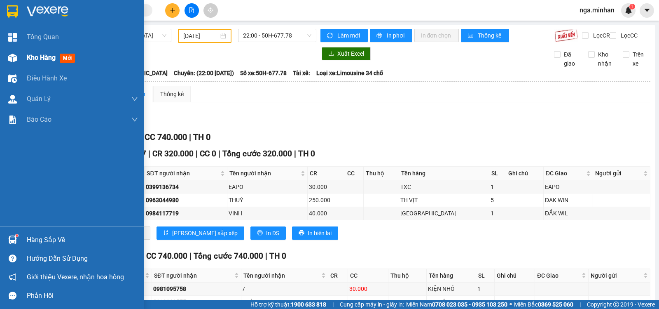
click at [15, 58] on img at bounding box center [12, 58] width 9 height 9
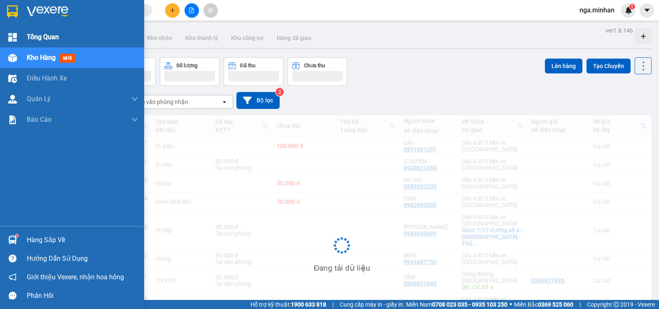
click at [132, 35] on div "Tổng Quan" at bounding box center [82, 37] width 111 height 21
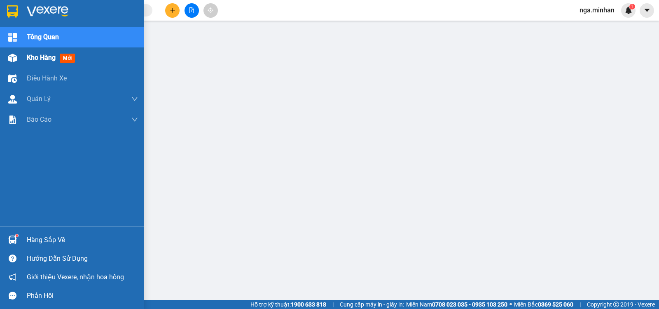
click at [14, 60] on img at bounding box center [12, 58] width 9 height 9
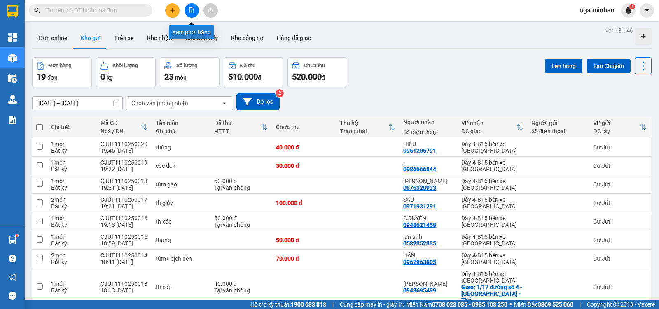
click at [193, 7] on button at bounding box center [192, 10] width 14 height 14
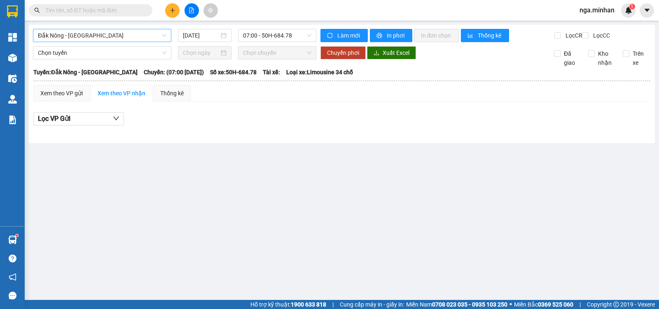
click at [103, 36] on span "Đắk Nông - [GEOGRAPHIC_DATA]" at bounding box center [102, 35] width 129 height 12
drag, startPoint x: 184, startPoint y: 40, endPoint x: 190, endPoint y: 37, distance: 6.5
click at [185, 40] on div "[DATE]" at bounding box center [205, 35] width 54 height 13
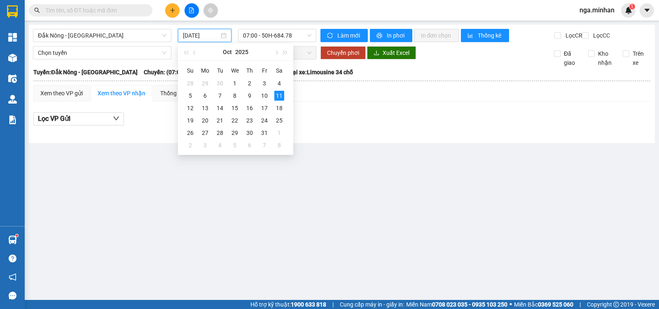
click at [190, 36] on input "[DATE]" at bounding box center [201, 35] width 37 height 9
click at [249, 94] on div "9" at bounding box center [250, 96] width 10 height 10
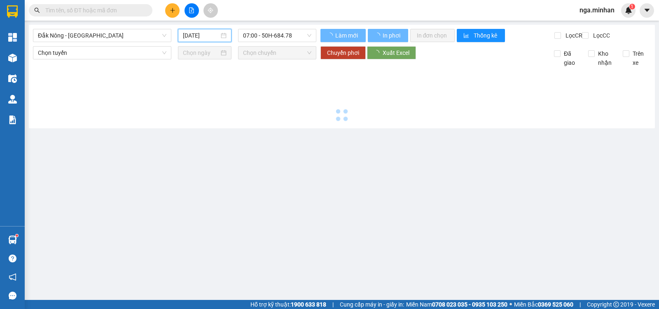
type input "[DATE]"
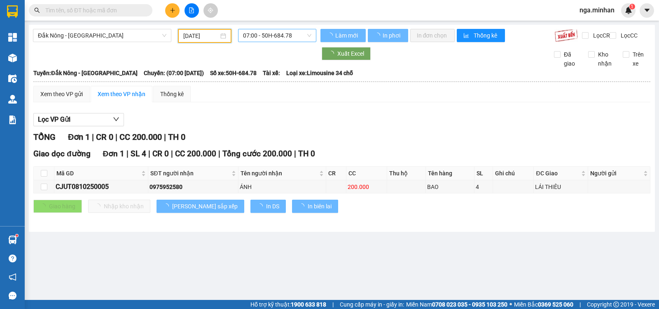
click at [282, 35] on span "07:00 - 50H-684.78" at bounding box center [277, 35] width 68 height 12
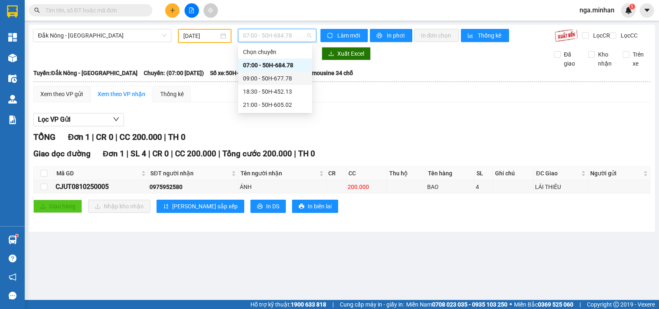
click at [296, 77] on div "09:00 - 50H-677.78" at bounding box center [275, 78] width 64 height 9
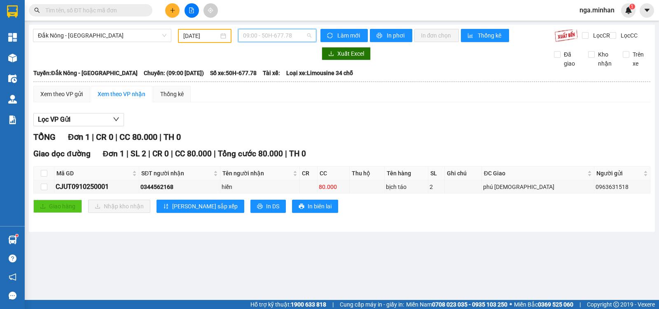
drag, startPoint x: 293, startPoint y: 33, endPoint x: 293, endPoint y: 73, distance: 39.1
click at [293, 34] on span "09:00 - 50H-677.78" at bounding box center [277, 35] width 68 height 12
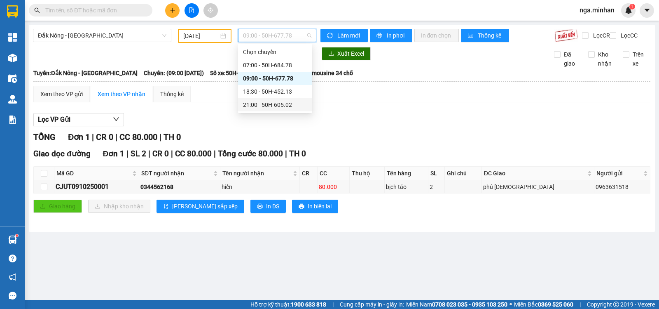
click at [291, 105] on div "21:00 - 50H-605.02" at bounding box center [275, 104] width 64 height 9
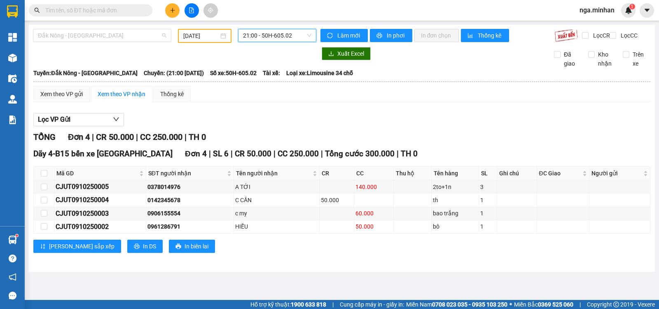
drag, startPoint x: 82, startPoint y: 40, endPoint x: 70, endPoint y: 58, distance: 21.7
click at [80, 40] on span "Đắk Nông - [GEOGRAPHIC_DATA]" at bounding box center [102, 35] width 129 height 12
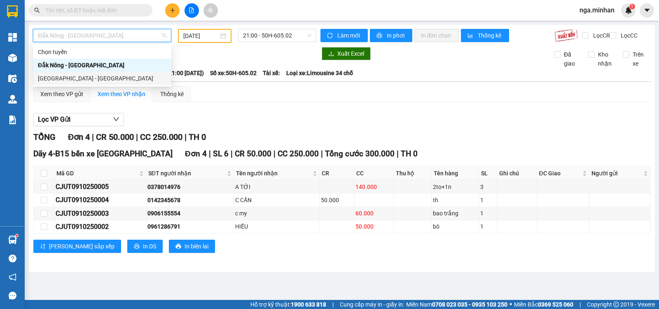
click at [66, 79] on div "[GEOGRAPHIC_DATA] - [GEOGRAPHIC_DATA]" at bounding box center [102, 78] width 129 height 9
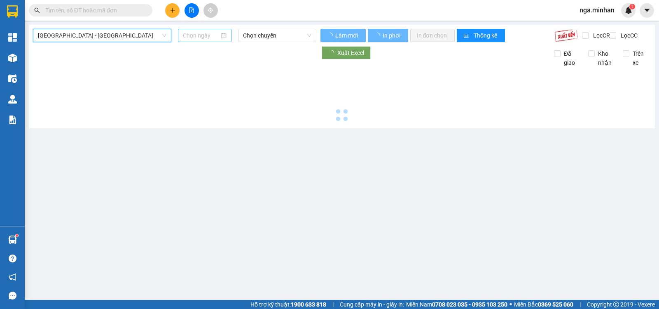
click at [187, 34] on input at bounding box center [201, 35] width 37 height 9
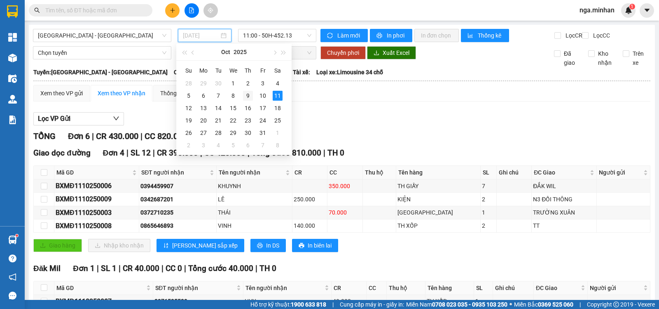
click at [248, 96] on div "9" at bounding box center [248, 96] width 10 height 10
type input "[DATE]"
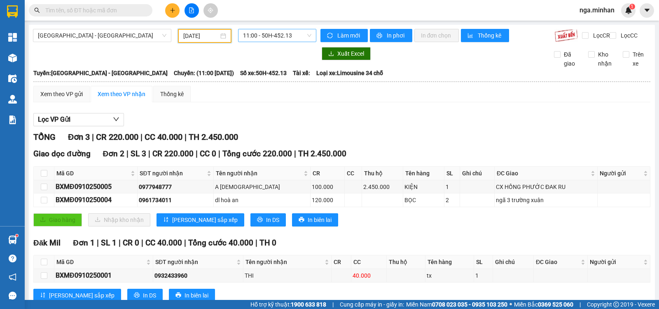
click at [279, 36] on span "11:00 - 50H-452.13" at bounding box center [277, 35] width 68 height 12
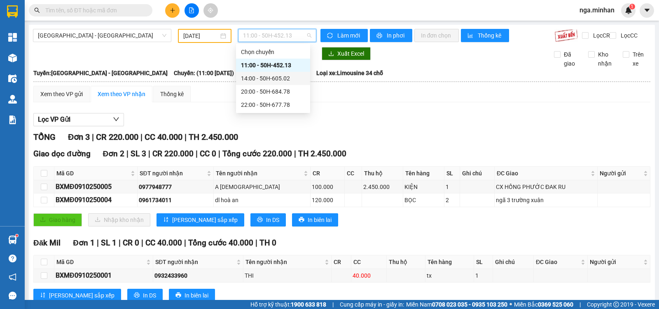
click at [276, 79] on div "14:00 - 50H-605.02" at bounding box center [273, 78] width 64 height 9
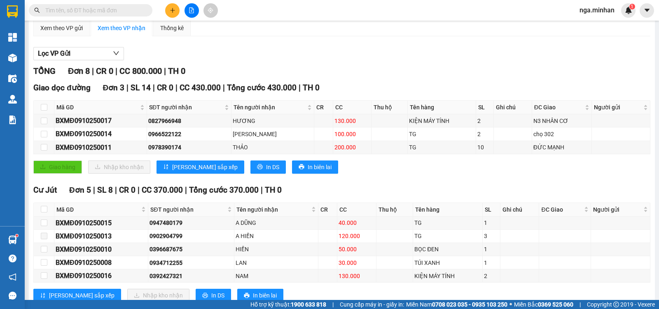
scroll to position [97, 0]
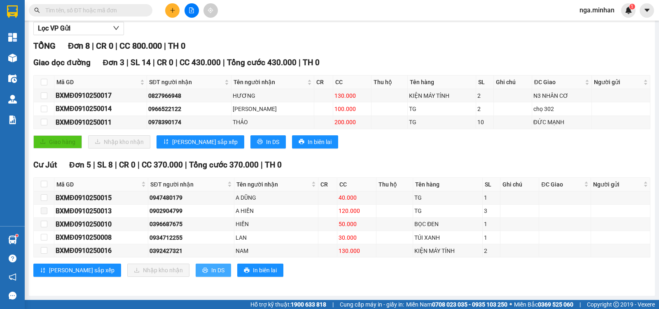
click at [211, 269] on span "In DS" at bounding box center [217, 269] width 13 height 9
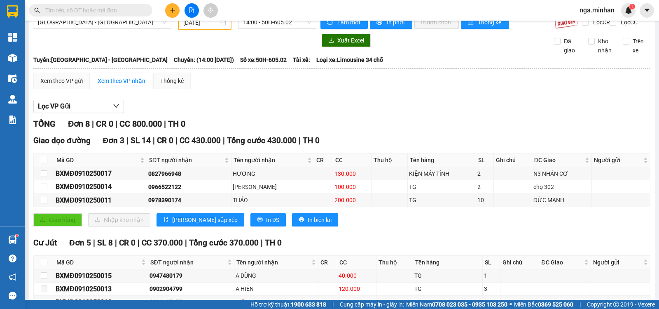
scroll to position [0, 0]
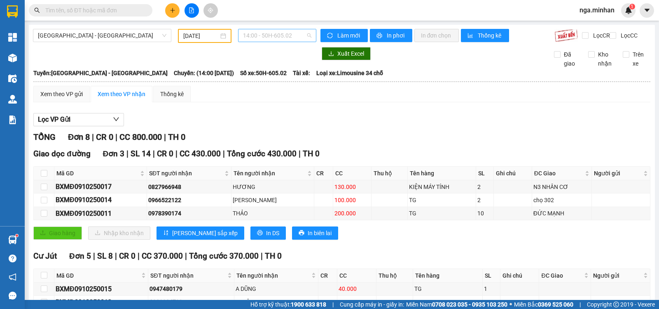
drag, startPoint x: 289, startPoint y: 40, endPoint x: 276, endPoint y: 62, distance: 25.7
click at [289, 40] on span "14:00 - 50H-605.02" at bounding box center [277, 35] width 68 height 12
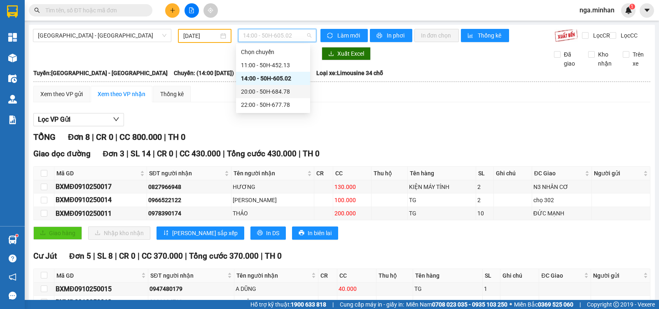
click at [271, 93] on div "20:00 - 50H-684.78" at bounding box center [273, 91] width 64 height 9
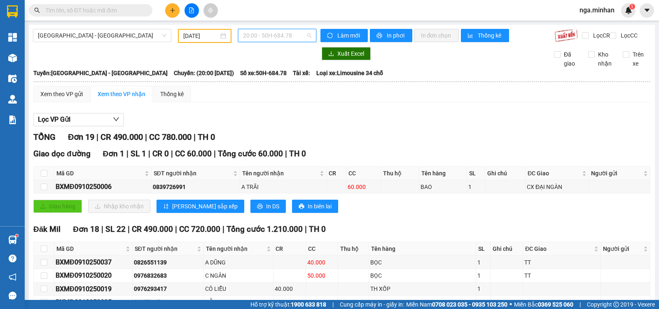
click at [297, 36] on span "20:00 - 50H-684.78" at bounding box center [277, 35] width 68 height 12
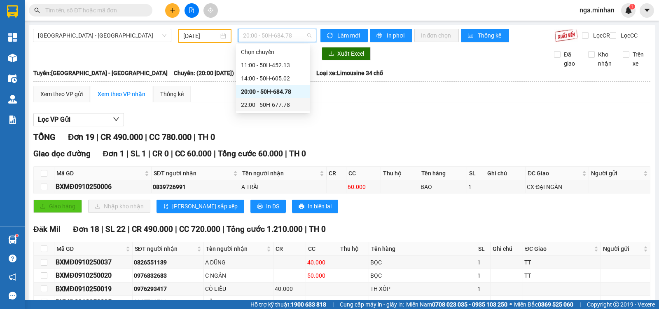
click at [289, 108] on div "22:00 - 50H-677.78" at bounding box center [273, 104] width 64 height 9
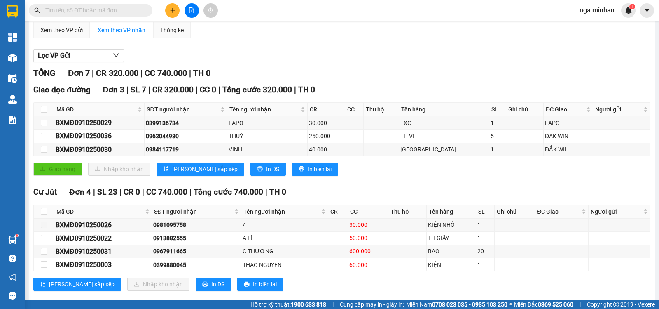
scroll to position [84, 0]
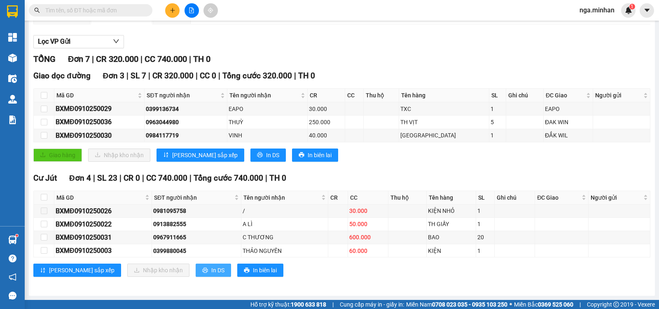
click at [211, 274] on span "In DS" at bounding box center [217, 269] width 13 height 9
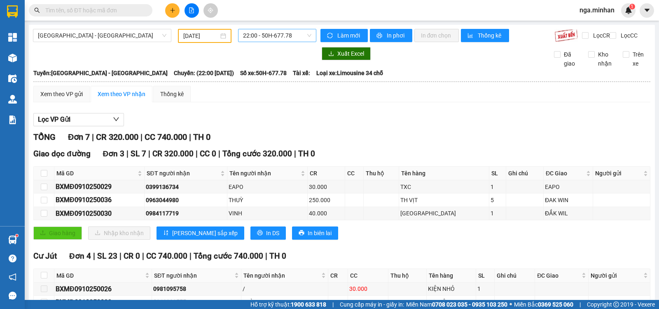
click at [262, 30] on span "22:00 - 50H-677.78" at bounding box center [277, 35] width 68 height 12
click at [194, 35] on input "[DATE]" at bounding box center [201, 35] width 36 height 9
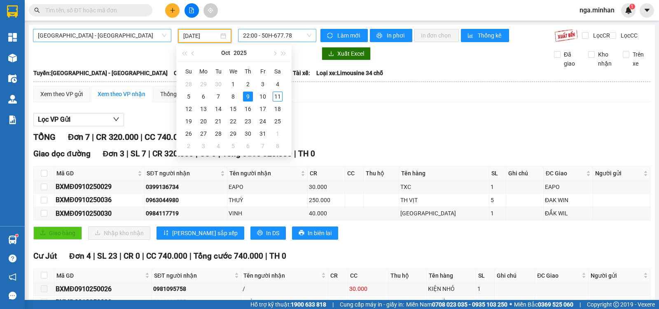
click at [102, 36] on span "[GEOGRAPHIC_DATA] - [GEOGRAPHIC_DATA]" at bounding box center [102, 35] width 129 height 12
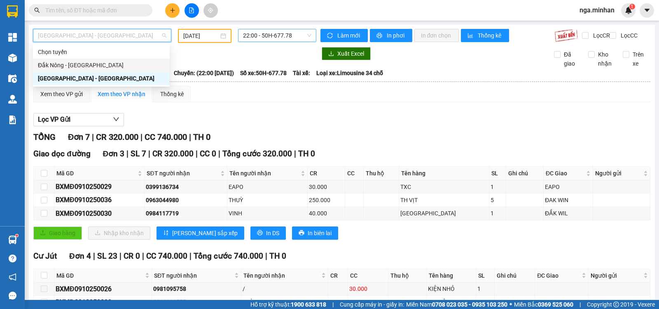
click at [74, 69] on div "Đắk Nông - [GEOGRAPHIC_DATA]" at bounding box center [101, 65] width 127 height 9
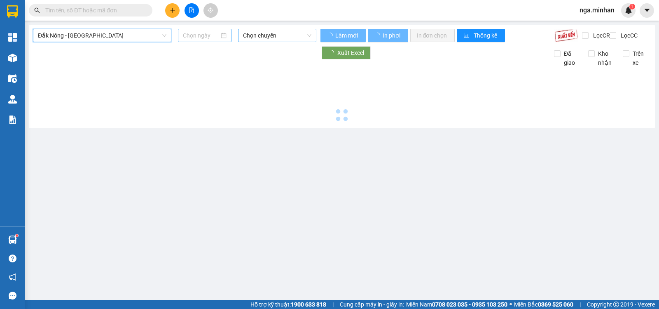
click at [189, 36] on input at bounding box center [201, 35] width 37 height 9
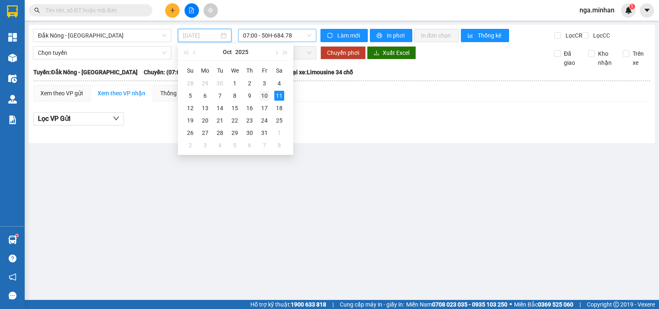
click at [265, 96] on div "10" at bounding box center [265, 96] width 10 height 10
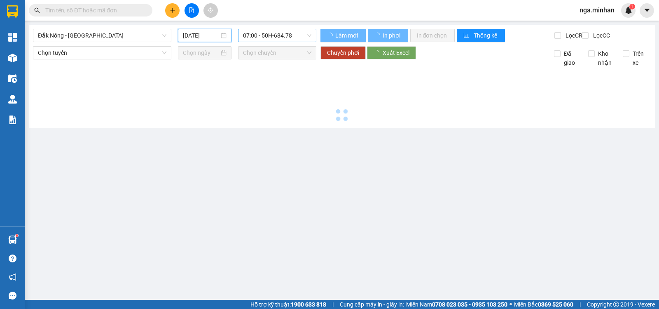
type input "[DATE]"
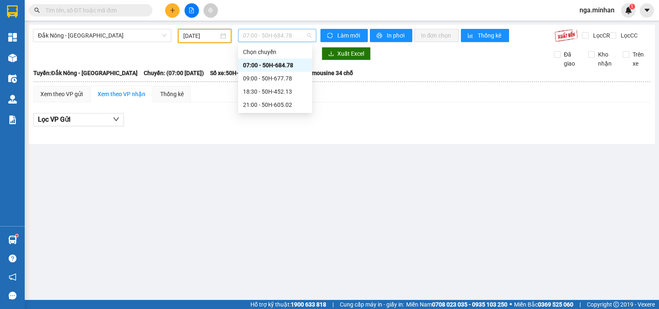
click at [281, 32] on span "07:00 - 50H-684.78" at bounding box center [277, 35] width 68 height 12
click at [283, 105] on div "21:00 - 50H-605.02" at bounding box center [275, 104] width 64 height 9
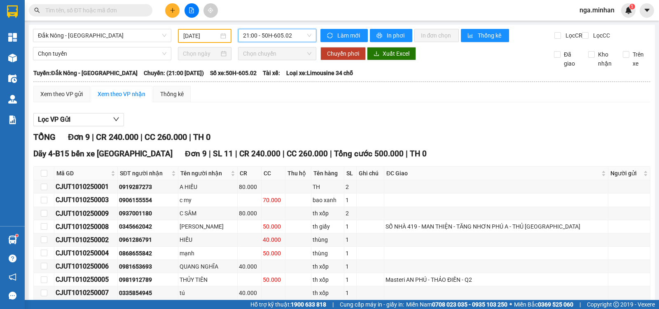
scroll to position [49, 0]
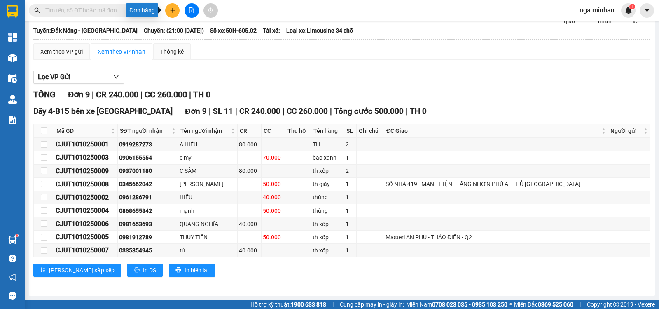
click at [169, 10] on button at bounding box center [172, 10] width 14 height 14
click at [193, 30] on div "Tạo đơn hàng" at bounding box center [205, 30] width 36 height 9
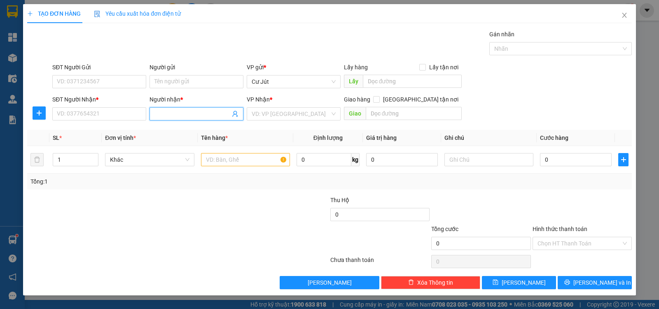
click at [172, 114] on input "Người nhận *" at bounding box center [193, 113] width 76 height 9
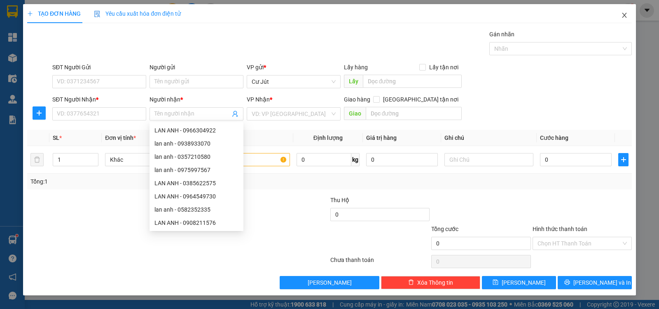
click at [626, 16] on icon "close" at bounding box center [624, 15] width 7 height 7
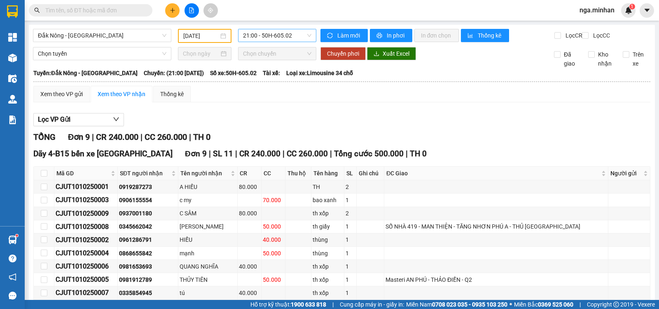
click at [280, 36] on span "21:00 - 50H-605.02" at bounding box center [277, 35] width 68 height 12
click at [193, 37] on input "[DATE]" at bounding box center [201, 35] width 36 height 9
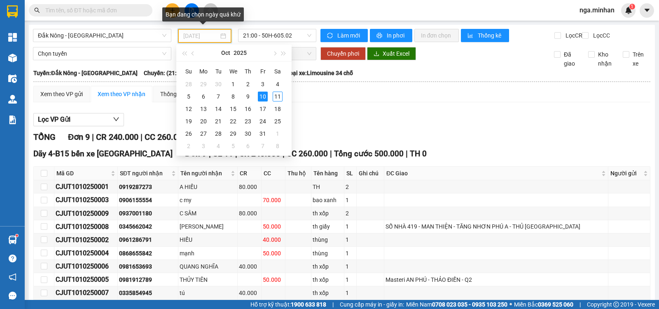
type input "[DATE]"
click at [330, 102] on div "Xem theo VP gửi Xem theo VP nhận Thống kê" at bounding box center [341, 94] width 617 height 16
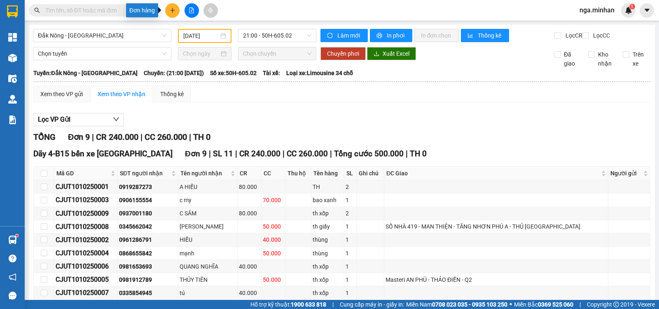
click at [171, 6] on button at bounding box center [172, 10] width 14 height 14
click at [373, 109] on div "Xem theo VP gửi Xem theo VP nhận Thống kê Lọc VP Gửi TỔNG Đơn 9 | CR 240.000 |…" at bounding box center [341, 208] width 617 height 244
click at [56, 36] on span "Đắk Nông - [GEOGRAPHIC_DATA]" at bounding box center [102, 35] width 129 height 12
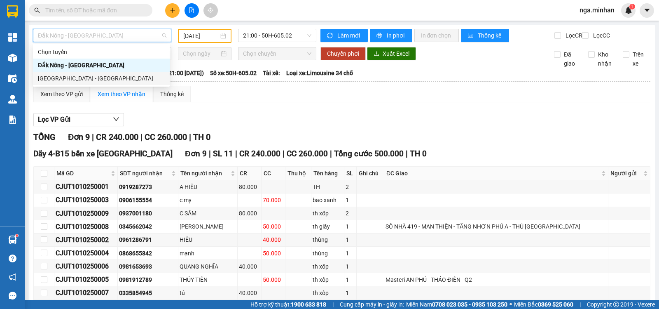
click at [59, 80] on div "[GEOGRAPHIC_DATA] - [GEOGRAPHIC_DATA]" at bounding box center [101, 78] width 127 height 9
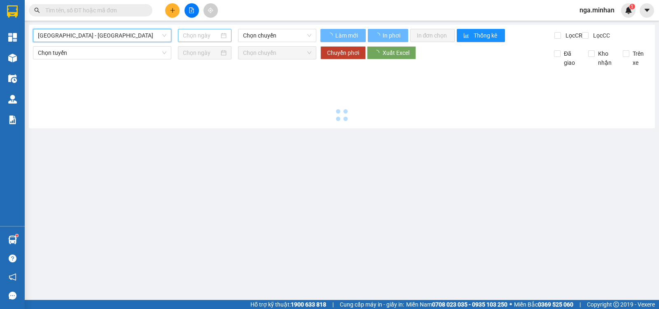
click at [187, 35] on input at bounding box center [201, 35] width 37 height 9
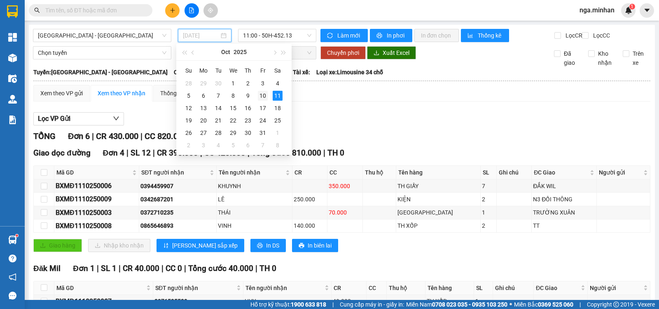
click at [263, 95] on div "10" at bounding box center [263, 96] width 10 height 10
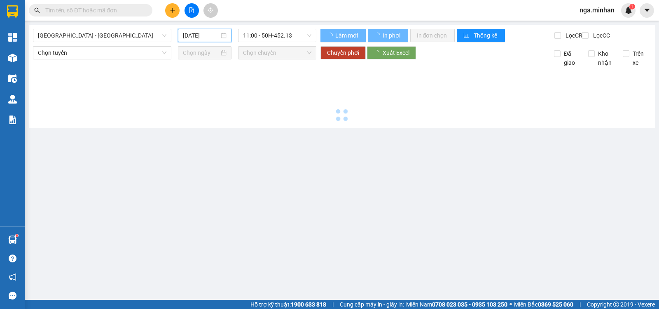
type input "[DATE]"
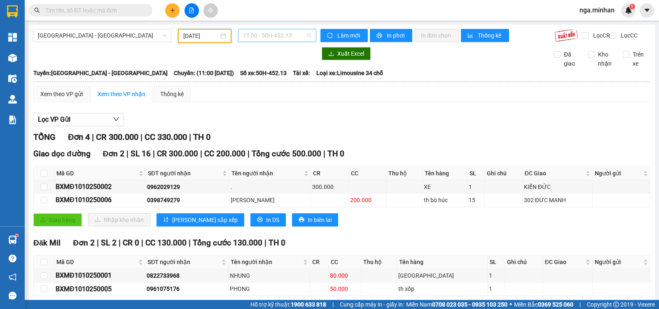
click at [272, 33] on span "11:00 - 50H-452.13" at bounding box center [277, 35] width 68 height 12
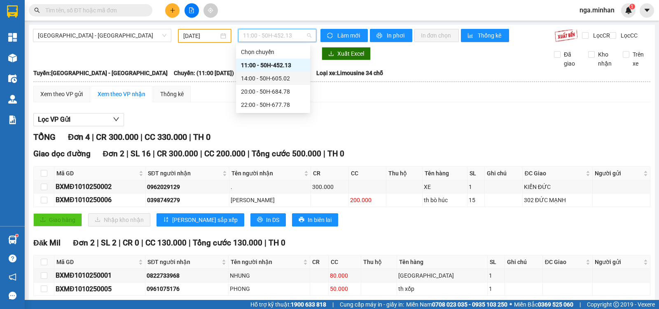
click at [274, 80] on div "14:00 - 50H-605.02" at bounding box center [273, 78] width 64 height 9
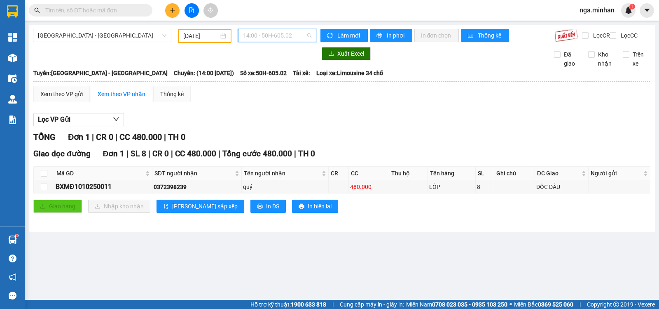
drag, startPoint x: 296, startPoint y: 34, endPoint x: 296, endPoint y: 54, distance: 19.8
click at [296, 34] on span "14:00 - 50H-605.02" at bounding box center [277, 35] width 68 height 12
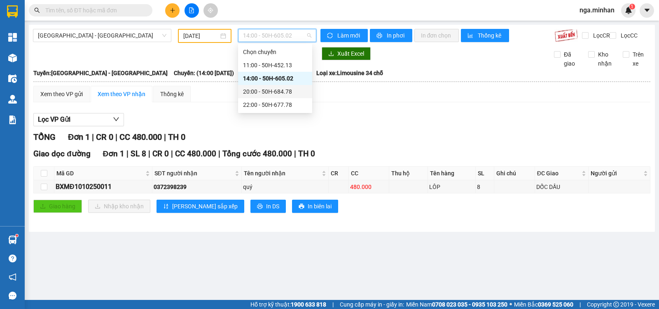
click at [296, 93] on div "20:00 - 50H-684.78" at bounding box center [275, 91] width 64 height 9
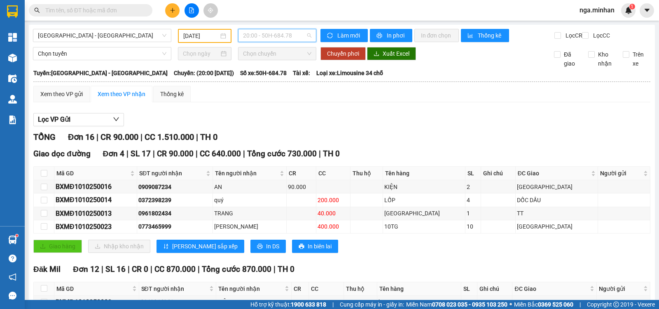
click at [279, 32] on span "20:00 - 50H-684.78" at bounding box center [277, 35] width 68 height 12
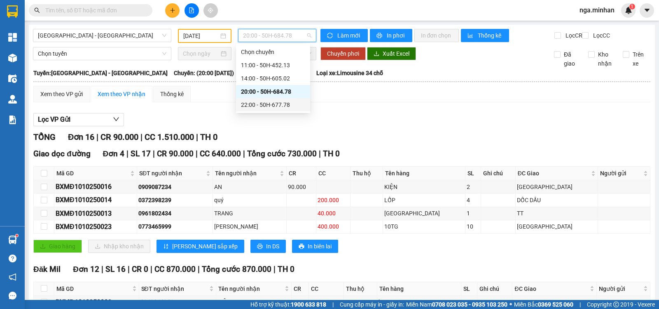
click at [271, 104] on div "22:00 - 50H-677.78" at bounding box center [273, 104] width 64 height 9
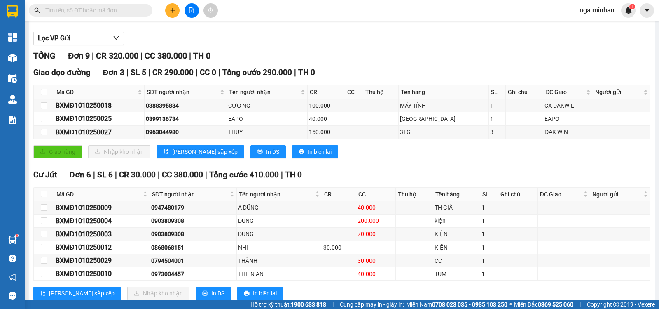
scroll to position [110, 0]
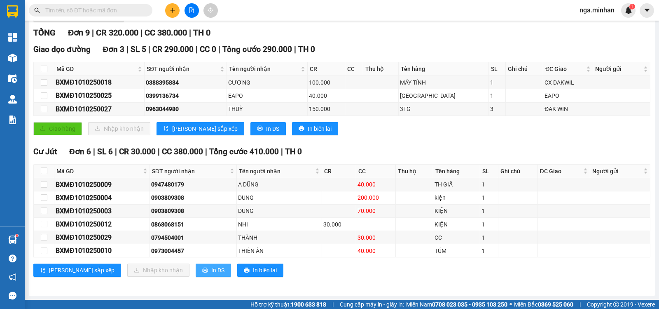
click at [202, 269] on icon "printer" at bounding box center [204, 269] width 5 height 5
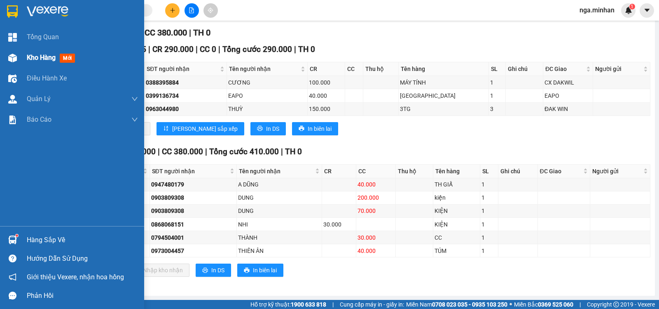
click at [19, 59] on div at bounding box center [12, 58] width 14 height 14
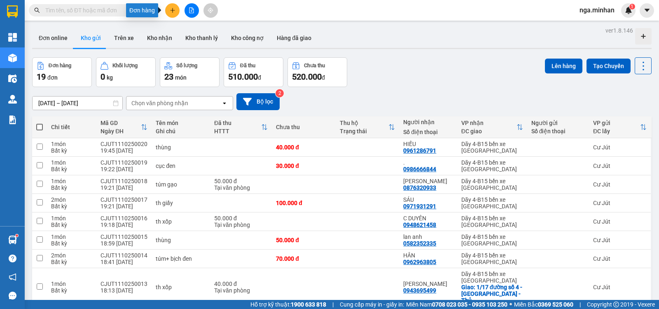
click at [175, 12] on icon "plus" at bounding box center [173, 10] width 6 height 6
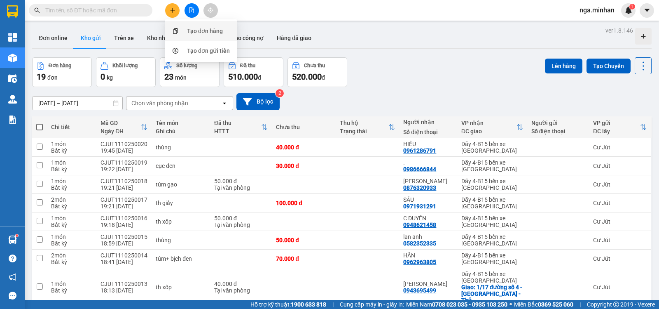
click at [190, 31] on div "Tạo đơn hàng" at bounding box center [205, 30] width 36 height 9
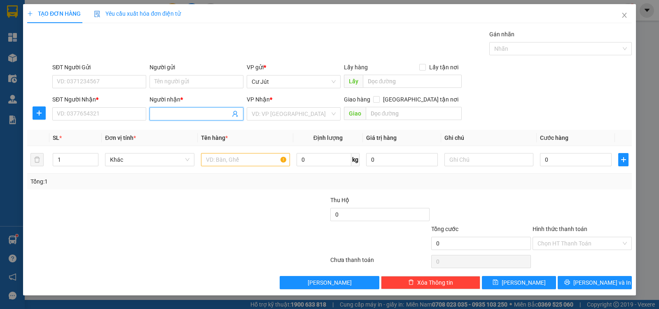
click at [169, 116] on input "Người nhận *" at bounding box center [193, 113] width 76 height 9
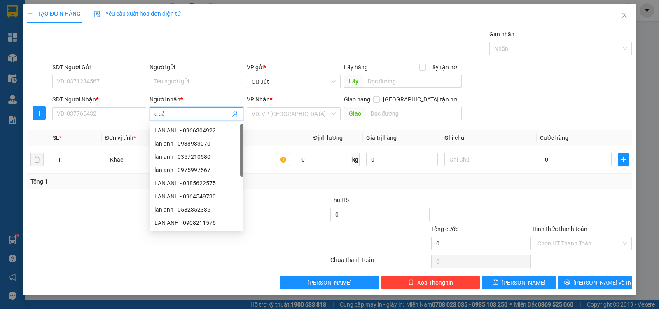
type input "c cần"
click at [188, 128] on div "C CẦN - 0142345678" at bounding box center [197, 130] width 84 height 9
type input "0142345678"
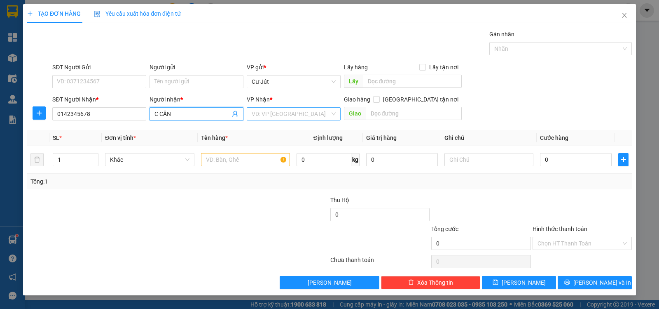
type input "C CẦN"
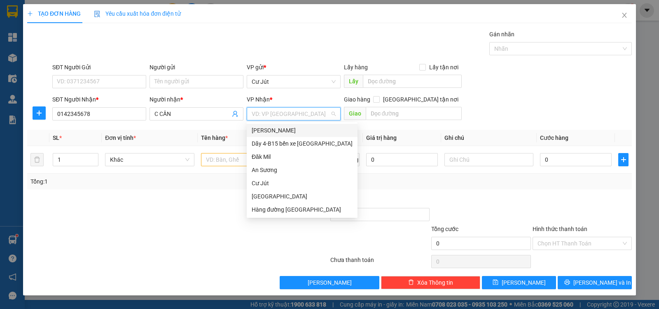
click at [328, 117] on input "search" at bounding box center [291, 114] width 78 height 12
click at [304, 146] on div "Dãy 4-B15 bến xe [GEOGRAPHIC_DATA]" at bounding box center [302, 143] width 101 height 9
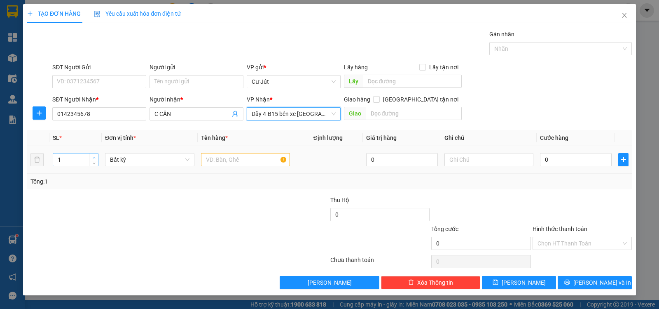
type input "2"
click at [95, 154] on span "Increase Value" at bounding box center [93, 156] width 9 height 7
click at [218, 162] on input "text" at bounding box center [245, 159] width 89 height 13
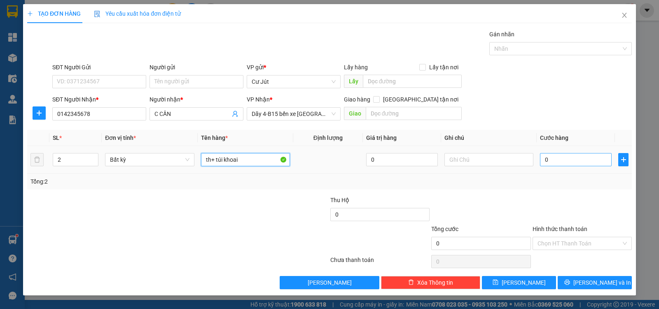
type input "th+ túi khoai"
click at [582, 162] on input "0" at bounding box center [576, 159] width 72 height 13
type input "1"
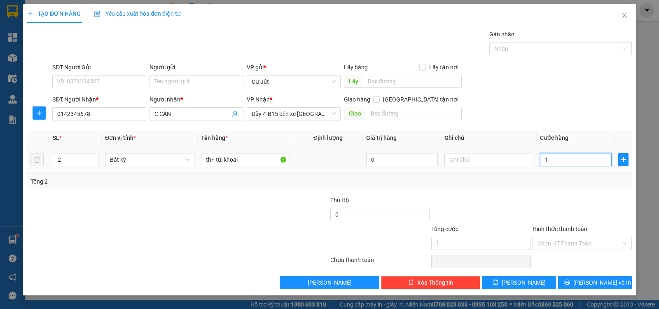
type input "12"
type input "120"
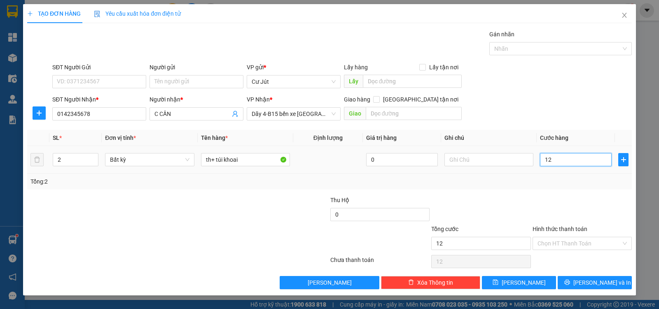
type input "120"
type input "120.000"
drag, startPoint x: 561, startPoint y: 247, endPoint x: 560, endPoint y: 261, distance: 14.0
click at [561, 251] on div "Transit Pickup Surcharge Ids Transit Deliver Surcharge Ids Transit Deliver Surc…" at bounding box center [329, 159] width 605 height 259
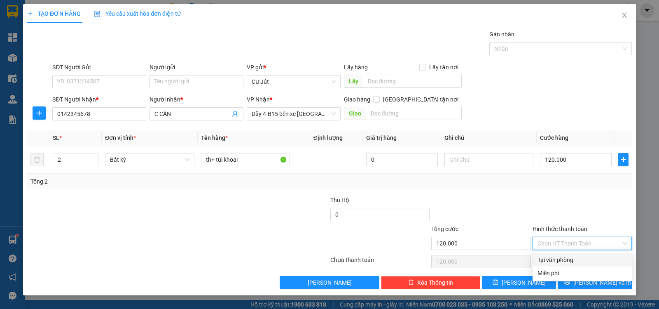
drag, startPoint x: 560, startPoint y: 261, endPoint x: 555, endPoint y: 272, distance: 12.2
click at [559, 265] on div "Tại văn phòng" at bounding box center [582, 259] width 99 height 13
type input "0"
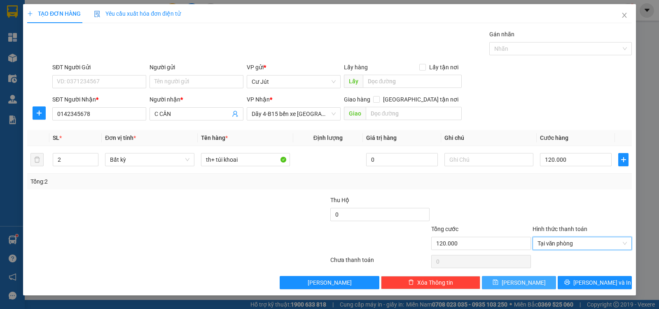
click at [528, 281] on span "[PERSON_NAME]" at bounding box center [524, 282] width 44 height 9
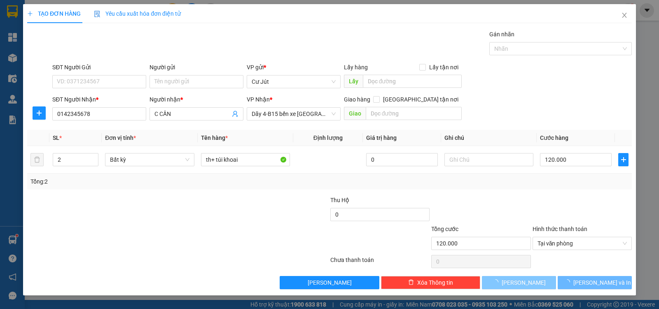
type input "1"
type input "0"
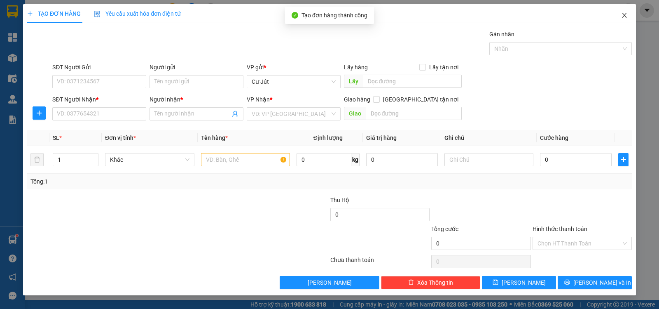
click at [621, 14] on icon "close" at bounding box center [624, 15] width 7 height 7
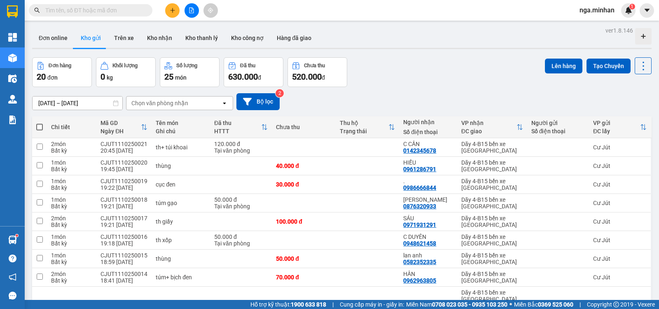
scroll to position [71, 0]
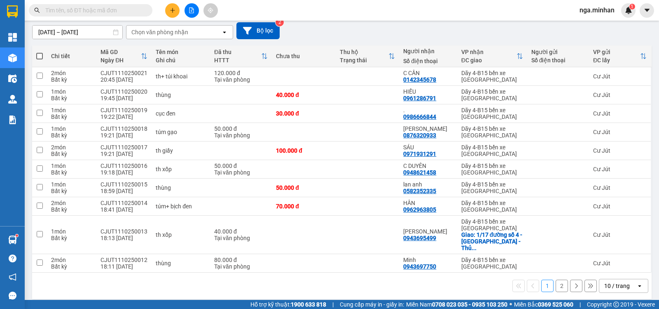
click at [620, 283] on div "10 / trang" at bounding box center [617, 285] width 26 height 8
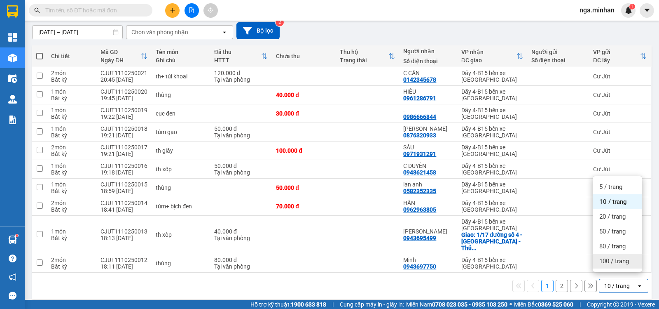
click at [614, 257] on span "100 / trang" at bounding box center [615, 261] width 30 height 8
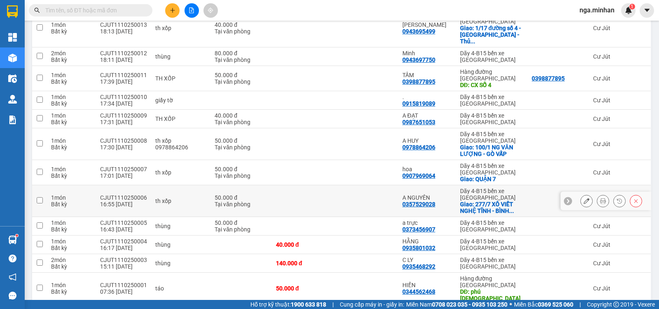
scroll to position [289, 0]
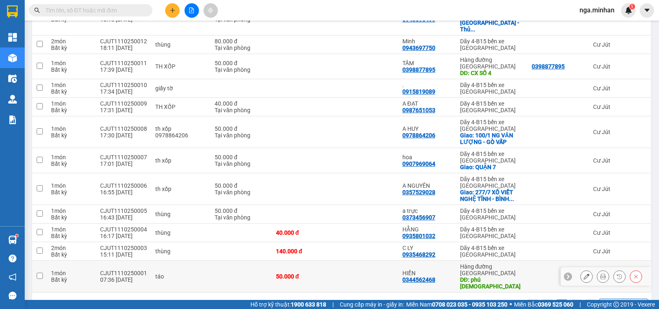
click at [41, 272] on input "checkbox" at bounding box center [40, 275] width 6 height 6
checkbox input "true"
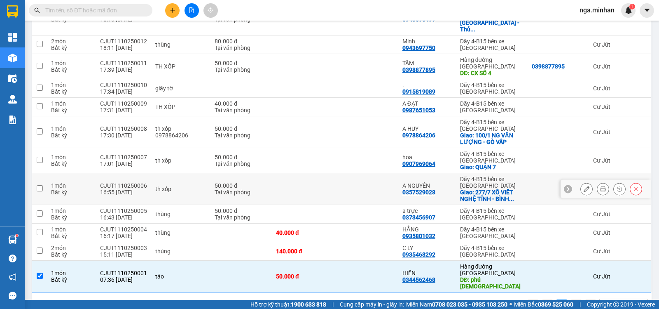
scroll to position [0, 0]
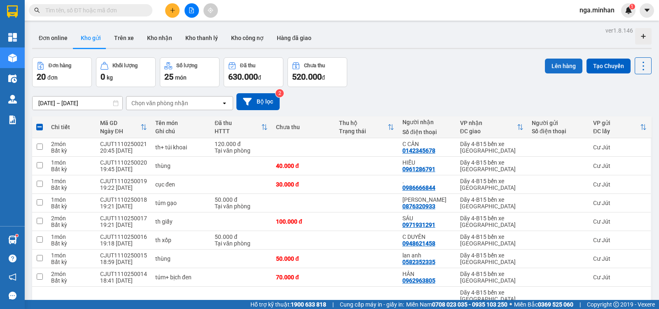
click at [565, 64] on button "Lên hàng" at bounding box center [563, 66] width 37 height 15
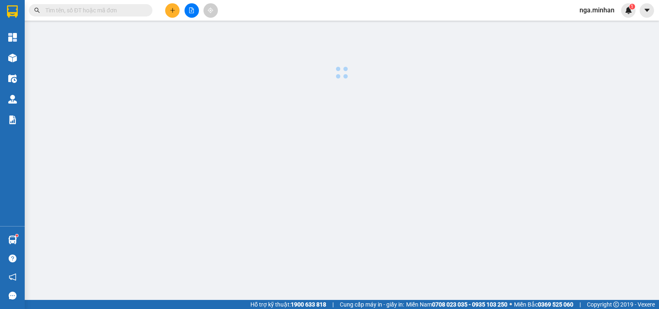
click at [569, 67] on div at bounding box center [342, 53] width 626 height 57
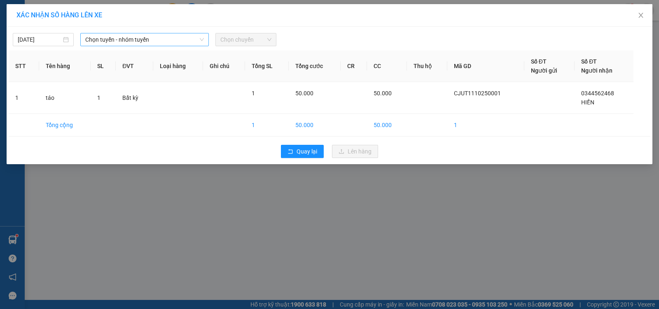
click at [143, 38] on span "Chọn tuyến - nhóm tuyến" at bounding box center [144, 39] width 119 height 12
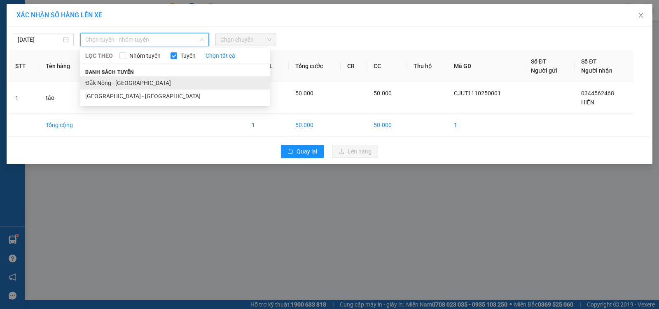
click at [130, 82] on li "Đắk Nông - [GEOGRAPHIC_DATA]" at bounding box center [175, 82] width 190 height 13
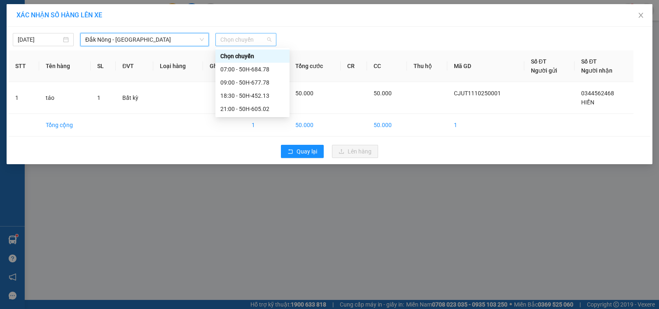
click at [243, 43] on span "Chọn chuyến" at bounding box center [245, 39] width 51 height 12
click at [256, 80] on div "09:00 - 50H-677.78" at bounding box center [252, 82] width 64 height 9
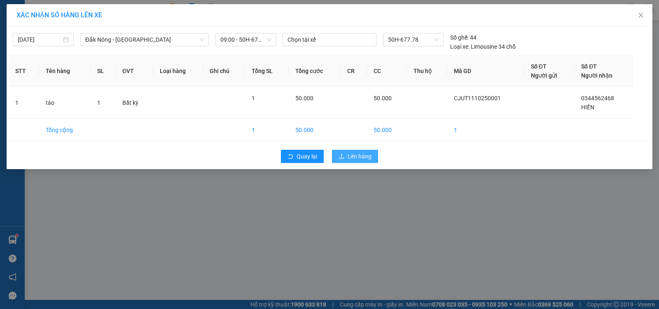
click at [356, 158] on span "Lên hàng" at bounding box center [360, 156] width 24 height 9
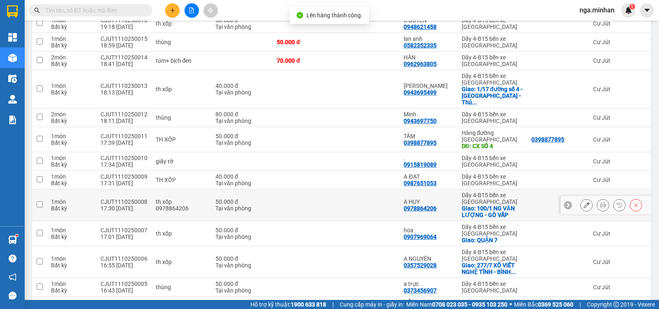
scroll to position [271, 0]
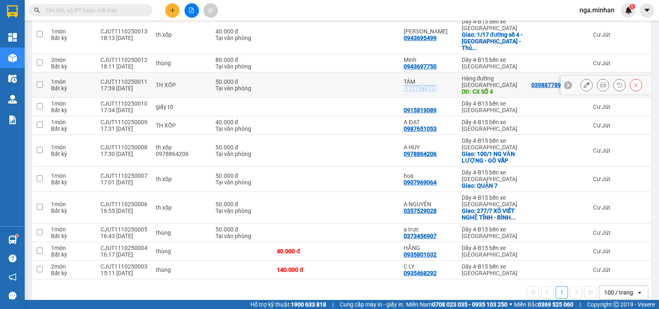
drag, startPoint x: 402, startPoint y: 80, endPoint x: 440, endPoint y: 82, distance: 38.4
click at [440, 82] on td "TÂM 0398877895" at bounding box center [429, 85] width 58 height 25
checkbox input "true"
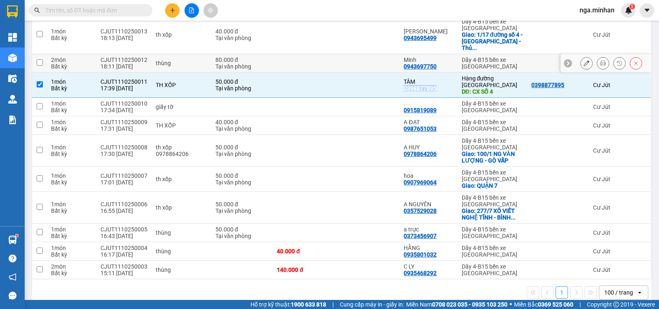
copy div "0398877895"
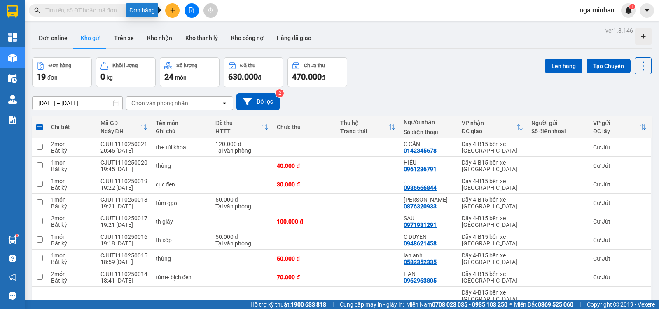
click at [172, 8] on icon "plus" at bounding box center [173, 10] width 6 height 6
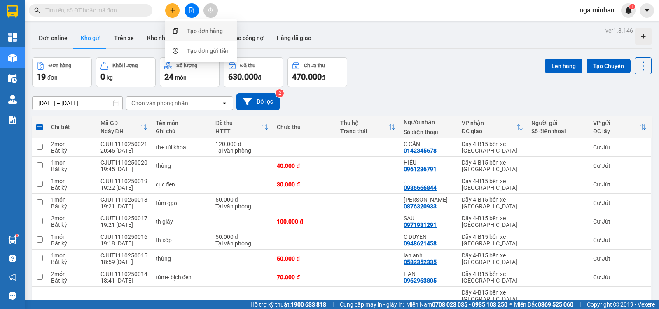
click at [192, 30] on div "Tạo đơn hàng" at bounding box center [205, 30] width 36 height 9
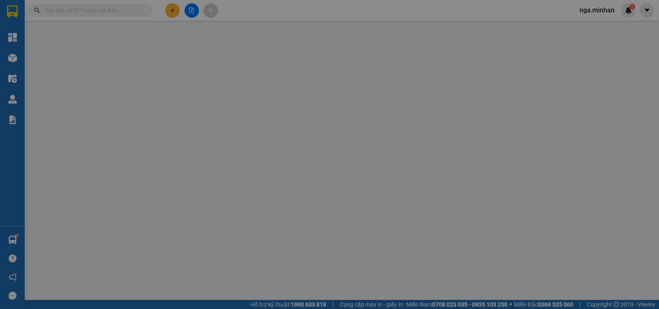
click at [192, 30] on div "Gói vận chuyển * Tiêu chuẩn Gán nhãn Nhãn" at bounding box center [342, 44] width 583 height 29
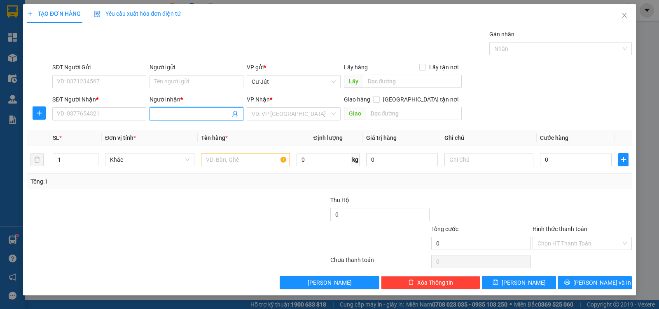
click at [167, 112] on input "Người nhận *" at bounding box center [193, 113] width 76 height 9
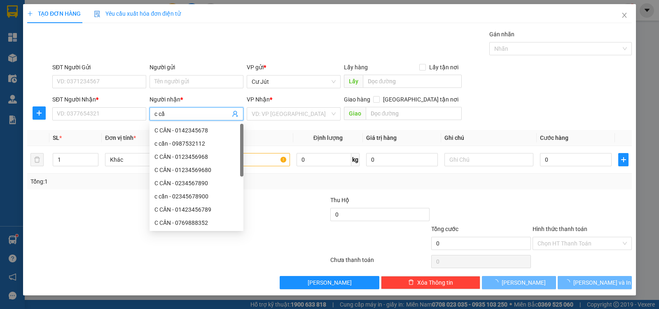
type input "c cần"
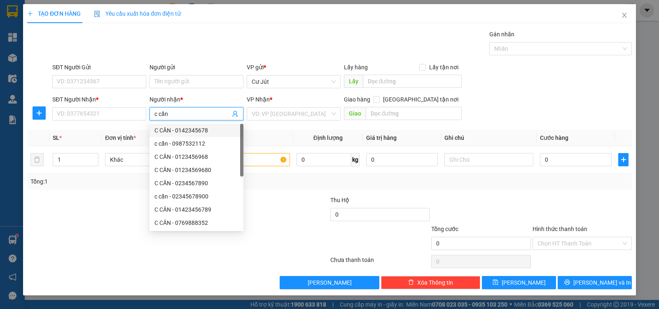
drag, startPoint x: 193, startPoint y: 131, endPoint x: 247, endPoint y: 140, distance: 54.7
click at [195, 131] on div "C CẦN - 0142345678" at bounding box center [197, 130] width 84 height 9
type input "0142345678"
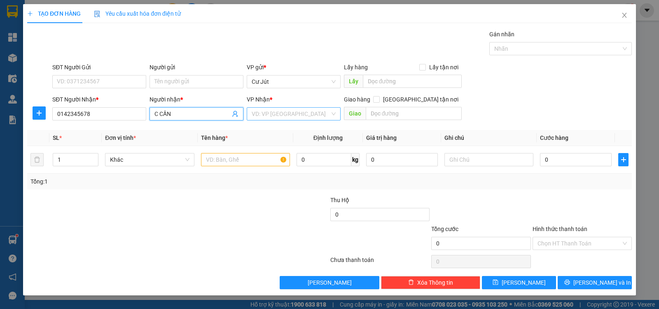
click at [294, 120] on div "VD: VP [GEOGRAPHIC_DATA]" at bounding box center [294, 113] width 94 height 13
type input "C CẦN"
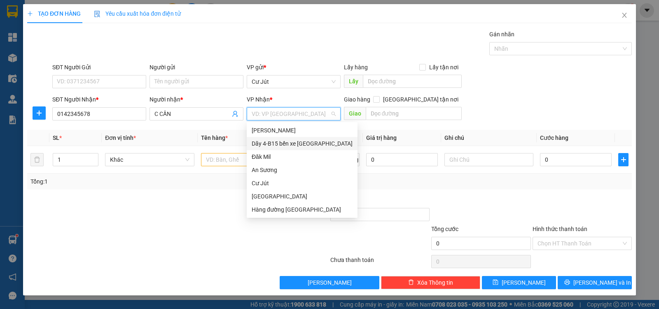
click at [285, 142] on div "Dãy 4-B15 bến xe [GEOGRAPHIC_DATA]" at bounding box center [302, 143] width 101 height 9
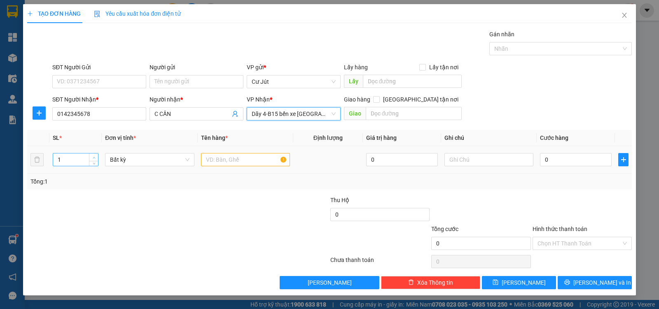
type input "2"
click at [92, 154] on span "Increase Value" at bounding box center [93, 156] width 9 height 7
click at [218, 159] on input "text" at bounding box center [245, 159] width 89 height 13
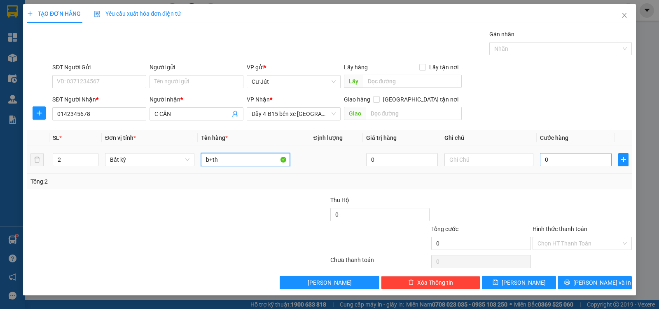
type input "b+th"
click at [574, 158] on input "0" at bounding box center [576, 159] width 72 height 13
type input "1"
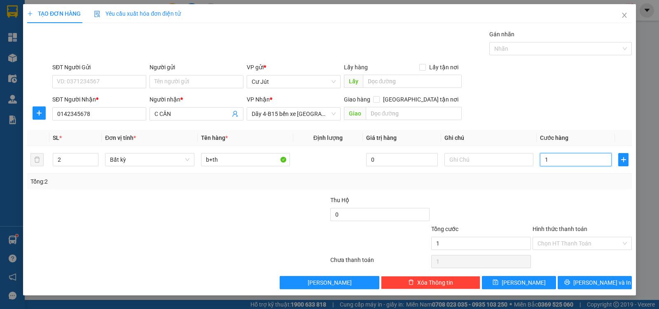
type input "15"
type input "150"
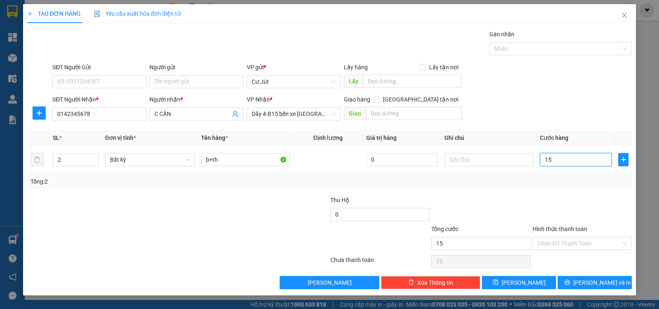
type input "150"
type input "150.000"
drag, startPoint x: 570, startPoint y: 246, endPoint x: 565, endPoint y: 263, distance: 17.5
click at [569, 248] on input "Hình thức thanh toán" at bounding box center [580, 243] width 84 height 12
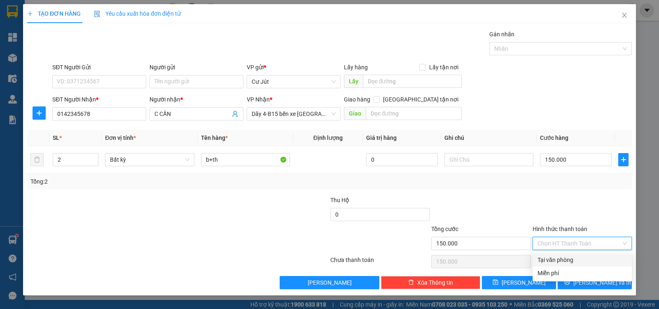
click at [565, 261] on div "Tại văn phòng" at bounding box center [582, 259] width 89 height 9
type input "0"
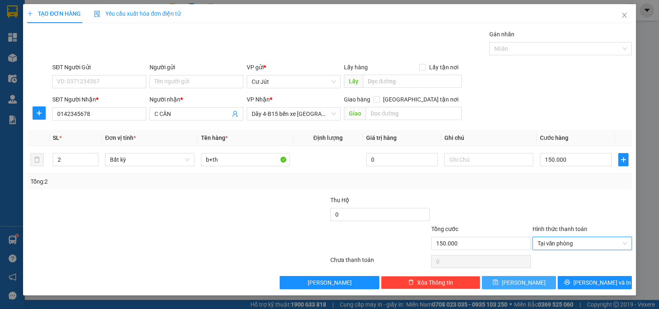
click at [520, 286] on span "[PERSON_NAME]" at bounding box center [524, 282] width 44 height 9
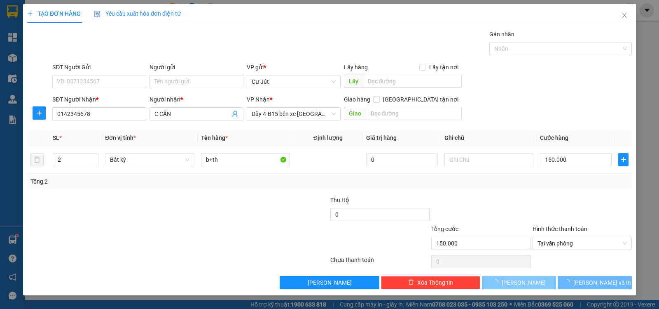
type input "1"
type input "0"
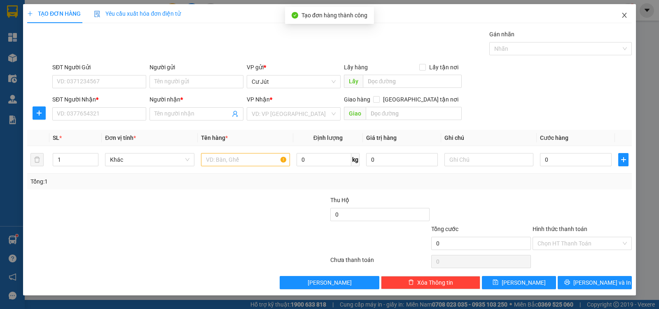
click at [627, 14] on icon "close" at bounding box center [624, 15] width 7 height 7
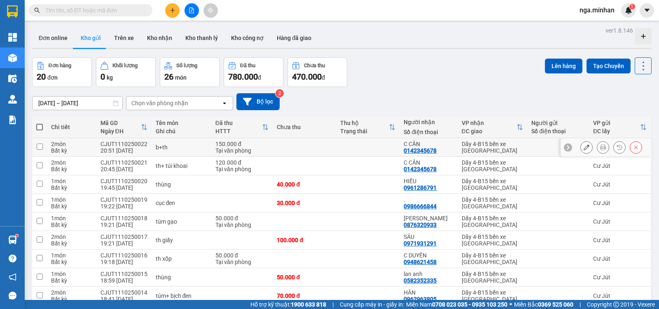
click at [39, 145] on input "checkbox" at bounding box center [40, 146] width 6 height 6
checkbox input "true"
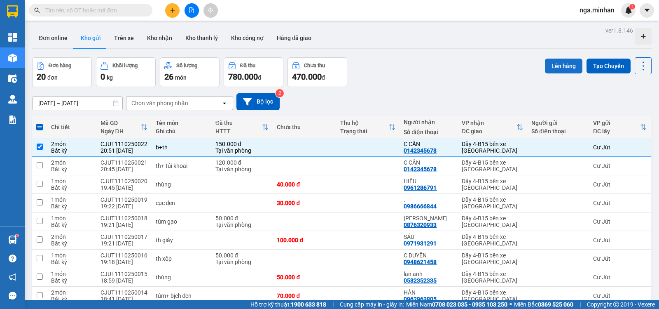
click at [562, 63] on button "Lên hàng" at bounding box center [563, 66] width 37 height 15
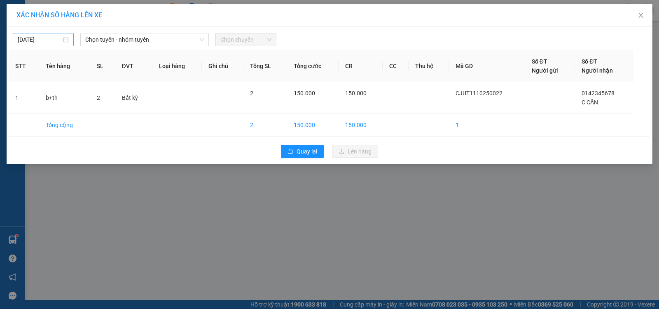
click at [46, 40] on input "[DATE]" at bounding box center [40, 39] width 44 height 9
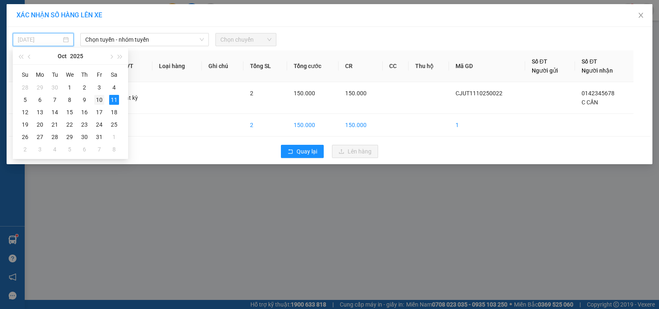
click at [98, 101] on div "10" at bounding box center [99, 100] width 10 height 10
type input "[DATE]"
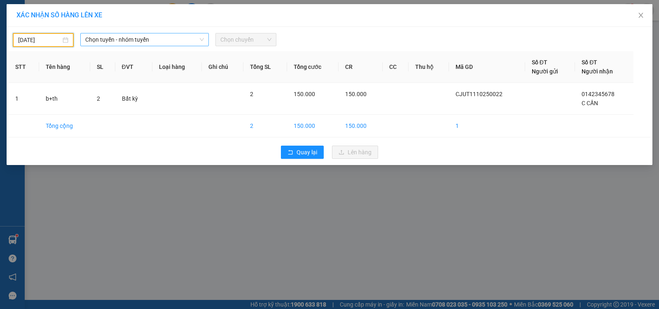
click at [141, 42] on span "Chọn tuyến - nhóm tuyến" at bounding box center [144, 39] width 119 height 12
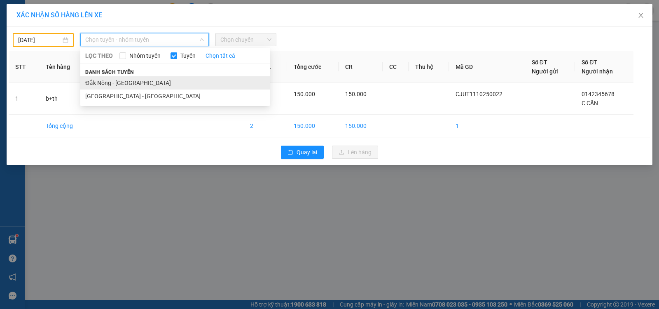
click at [134, 80] on li "Đắk Nông - [GEOGRAPHIC_DATA]" at bounding box center [175, 82] width 190 height 13
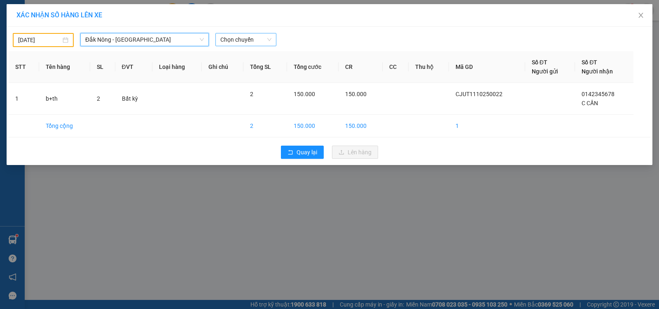
click at [247, 42] on span "Chọn chuyến" at bounding box center [245, 39] width 51 height 12
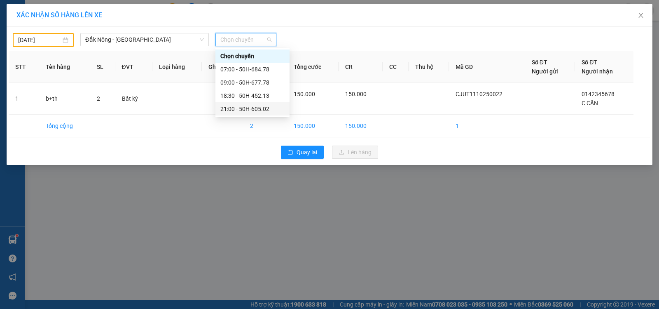
click at [262, 105] on div "21:00 - 50H-605.02" at bounding box center [252, 108] width 64 height 9
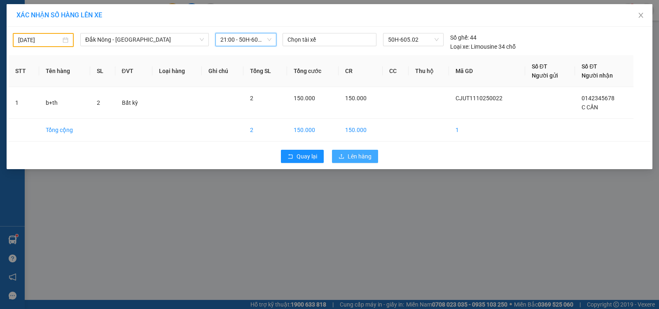
click at [345, 158] on button "Lên hàng" at bounding box center [355, 156] width 46 height 13
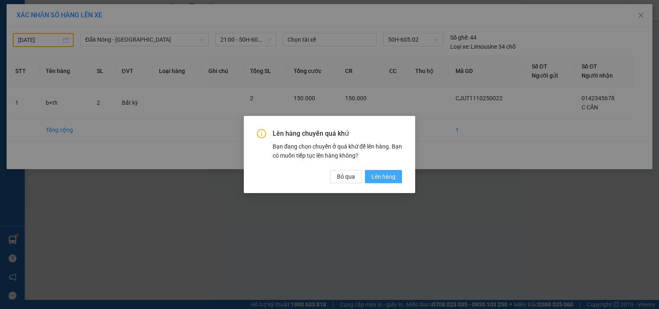
click at [376, 173] on span "Lên hàng" at bounding box center [384, 176] width 24 height 9
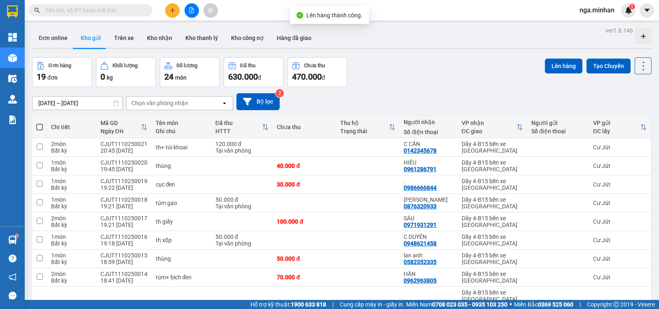
click at [39, 125] on span at bounding box center [39, 127] width 7 height 7
click at [40, 123] on input "checkbox" at bounding box center [40, 123] width 0 height 0
checkbox input "true"
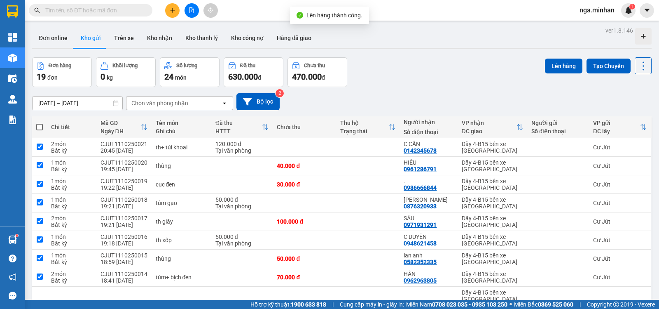
checkbox input "true"
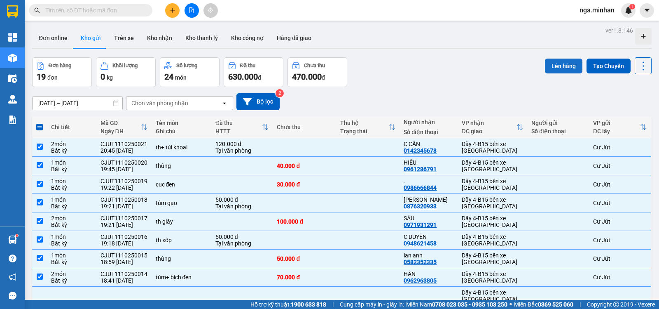
click at [555, 64] on button "Lên hàng" at bounding box center [563, 66] width 37 height 15
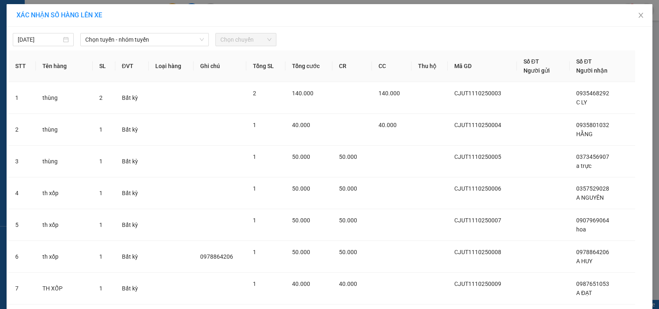
click at [145, 42] on span "Chọn tuyến - nhóm tuyến" at bounding box center [144, 39] width 119 height 12
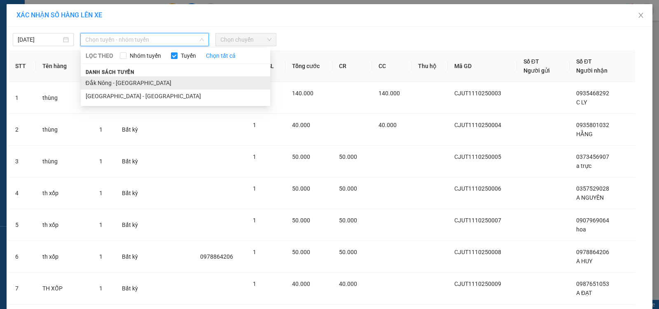
click at [122, 85] on li "Đắk Nông - [GEOGRAPHIC_DATA]" at bounding box center [176, 82] width 190 height 13
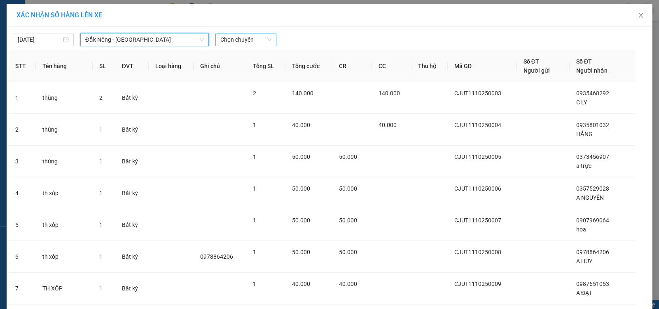
click at [236, 40] on span "Chọn chuyến" at bounding box center [245, 39] width 51 height 12
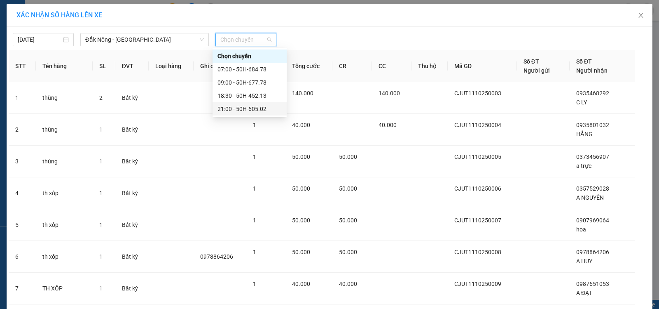
click at [251, 108] on div "21:00 - 50H-605.02" at bounding box center [250, 108] width 64 height 9
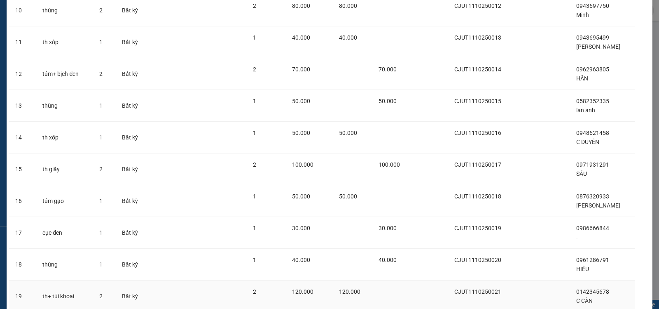
scroll to position [441, 0]
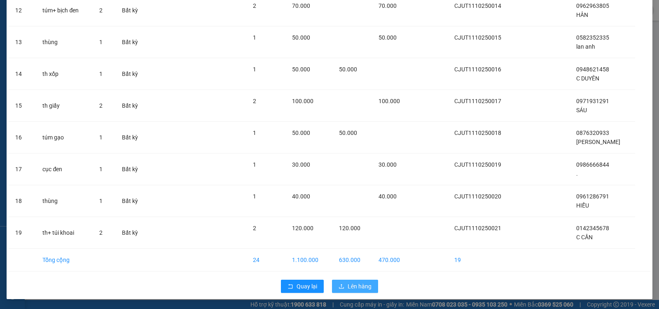
click at [362, 283] on span "Lên hàng" at bounding box center [360, 285] width 24 height 9
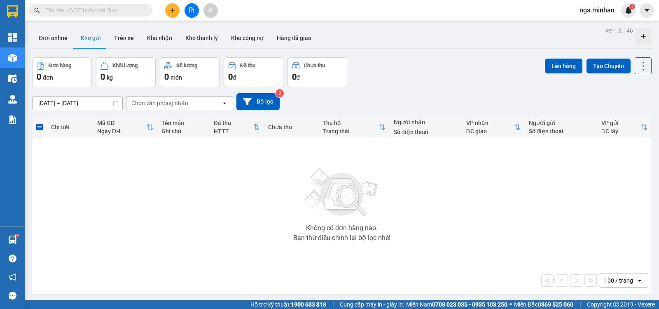
click at [194, 11] on button at bounding box center [192, 10] width 14 height 14
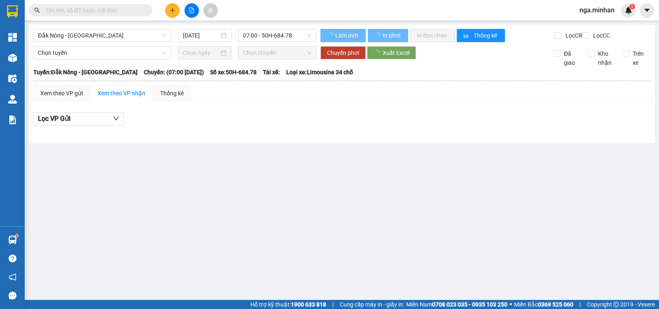
click at [91, 34] on span "Đắk Nông - [GEOGRAPHIC_DATA]" at bounding box center [102, 35] width 129 height 12
click at [96, 34] on span "Đắk Nông - [GEOGRAPHIC_DATA]" at bounding box center [102, 35] width 129 height 12
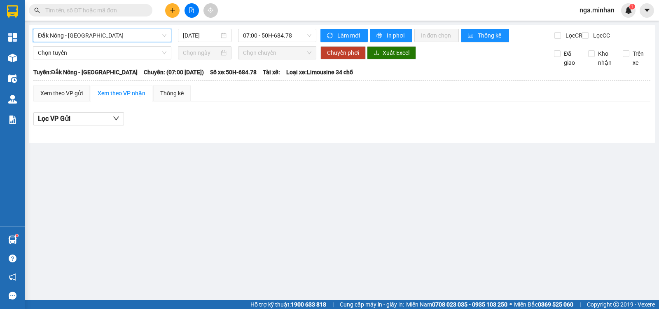
click at [75, 35] on span "Đắk Nông - [GEOGRAPHIC_DATA]" at bounding box center [102, 35] width 129 height 12
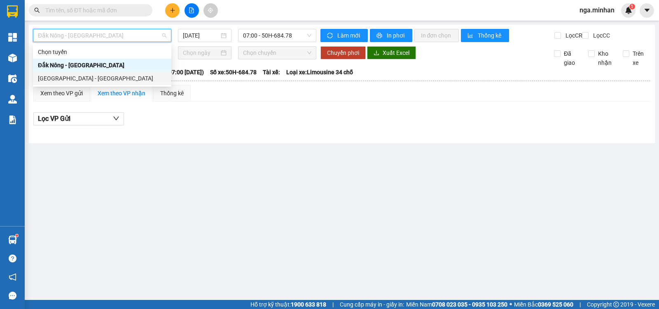
click at [72, 82] on div "[GEOGRAPHIC_DATA] - [GEOGRAPHIC_DATA]" at bounding box center [102, 78] width 138 height 13
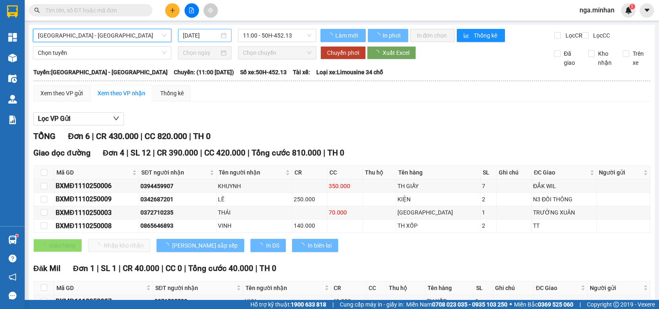
click at [194, 33] on input "[DATE]" at bounding box center [201, 35] width 37 height 9
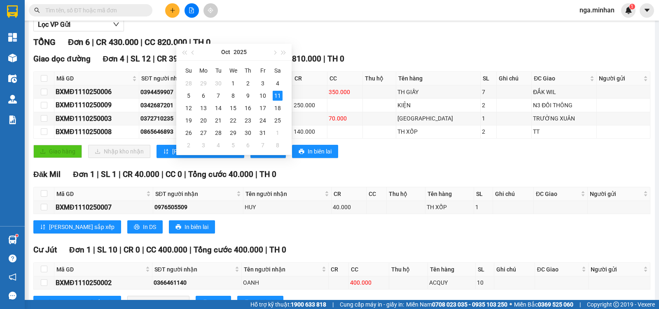
scroll to position [110, 0]
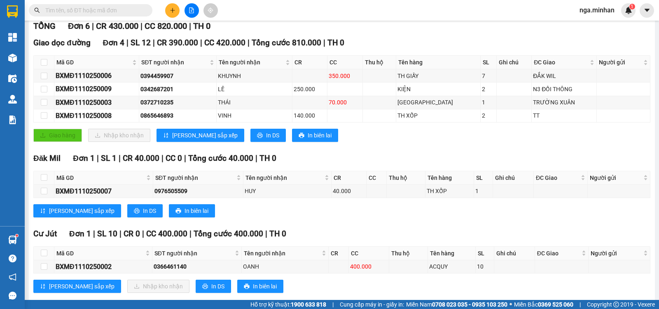
click at [360, 206] on div "Đăk Mil Đơn 1 | SL 1 | CR 40.000 | CC 0 | Tổng cước 40.000 | TH 0 Mã GD SĐT ngư…" at bounding box center [341, 187] width 617 height 71
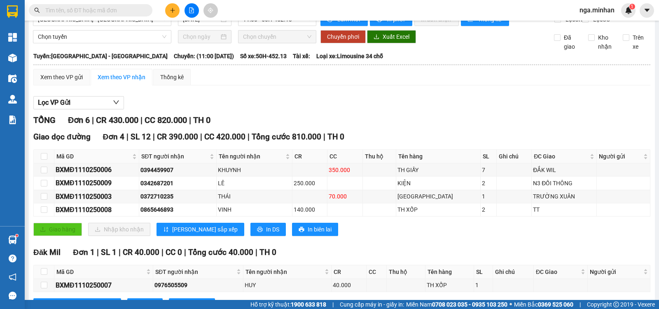
scroll to position [0, 0]
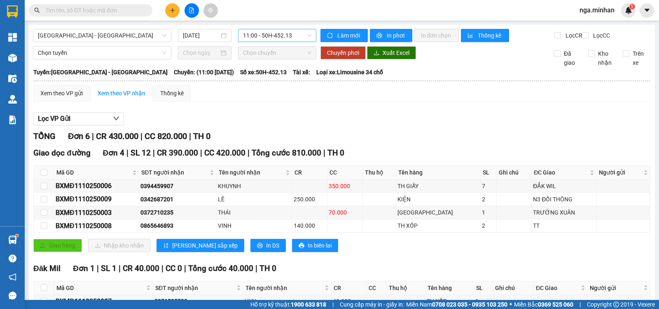
click at [286, 38] on span "11:00 - 50H-452.13" at bounding box center [277, 35] width 68 height 12
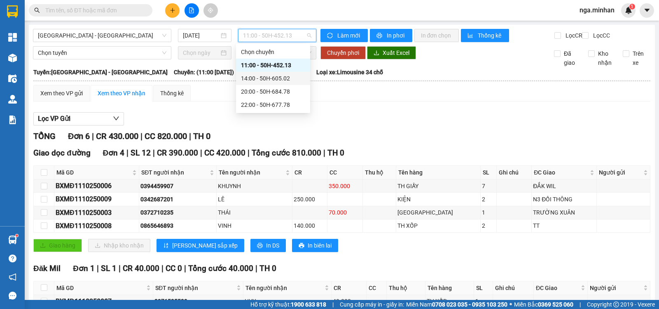
click at [279, 76] on div "14:00 - 50H-605.02" at bounding box center [273, 78] width 64 height 9
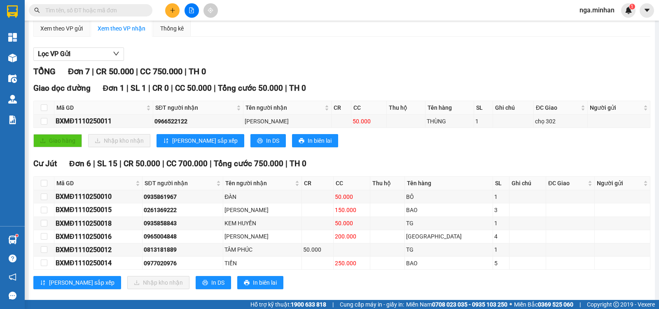
scroll to position [84, 0]
